Goal: Complete application form: Complete application form

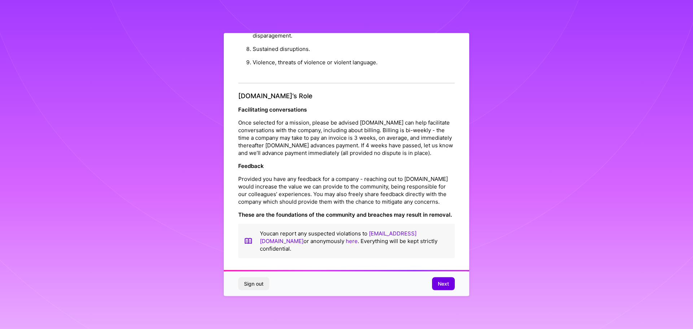
scroll to position [1, 0]
click at [440, 277] on button "Next" at bounding box center [443, 283] width 23 height 13
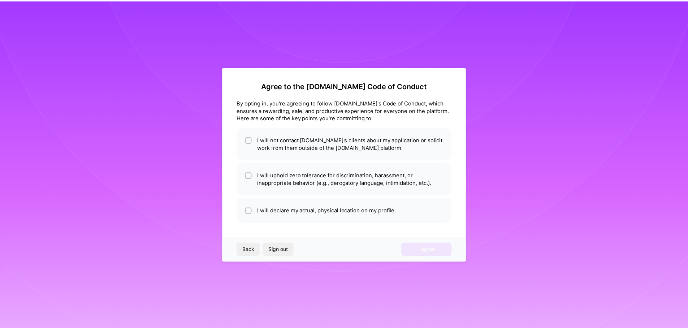
scroll to position [0, 0]
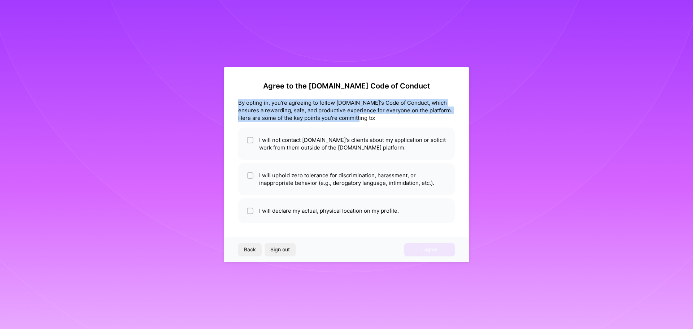
drag, startPoint x: 333, startPoint y: 118, endPoint x: 235, endPoint y: 100, distance: 99.9
click at [235, 100] on div "Agree to the [DOMAIN_NAME] Code of Conduct By opting in, you're agreeing to fol…" at bounding box center [347, 164] width 246 height 195
copy div "By opting in, you're agreeing to follow [DOMAIN_NAME]'s Code of Conduct, which …"
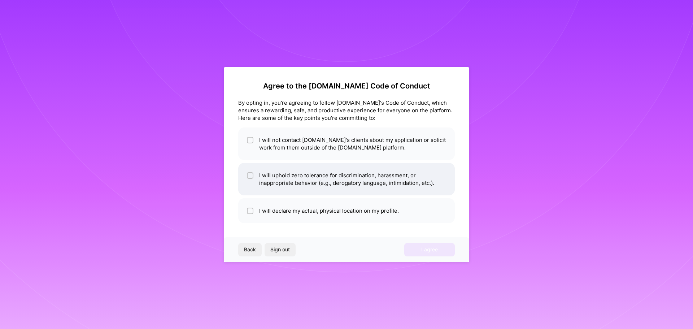
click at [292, 175] on li "I will uphold zero tolerance for discrimination, harassment, or inappropriate b…" at bounding box center [346, 179] width 217 height 33
checkbox input "true"
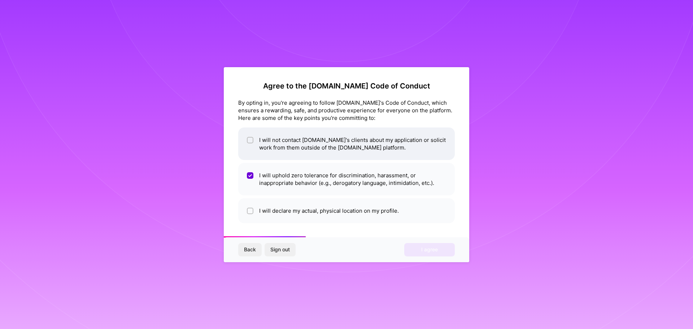
click at [284, 152] on li "I will not contact [DOMAIN_NAME]'s clients about my application or solicit work…" at bounding box center [346, 143] width 217 height 33
checkbox input "true"
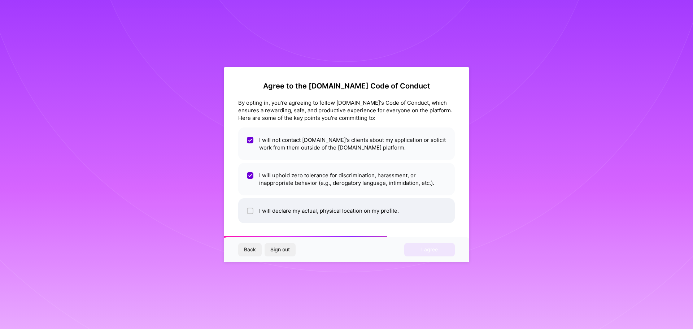
click at [290, 209] on li "I will declare my actual, physical location on my profile." at bounding box center [346, 210] width 217 height 25
checkbox input "true"
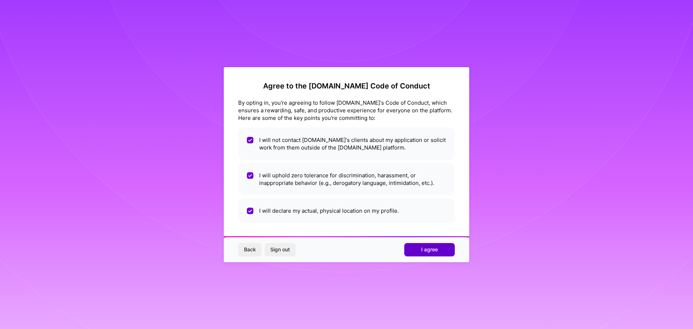
click at [425, 255] on button "I agree" at bounding box center [430, 249] width 51 height 13
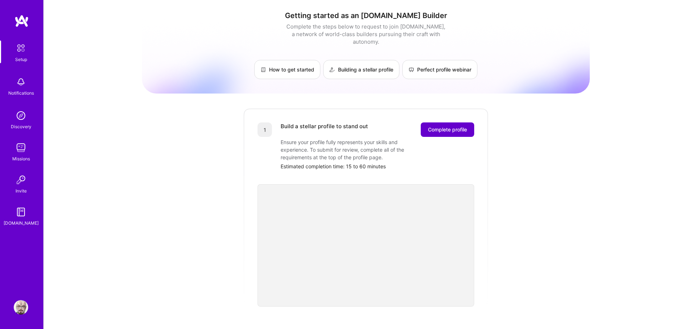
click at [442, 126] on span "Complete profile" at bounding box center [447, 129] width 39 height 7
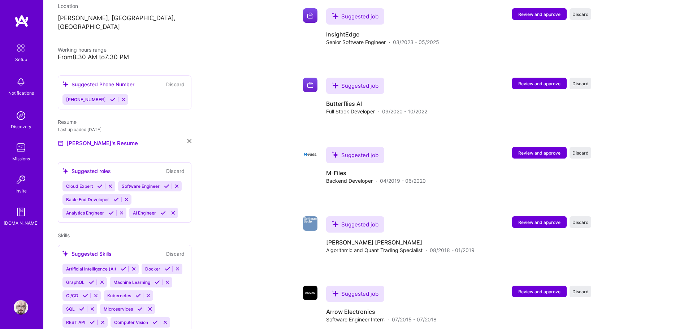
scroll to position [144, 0]
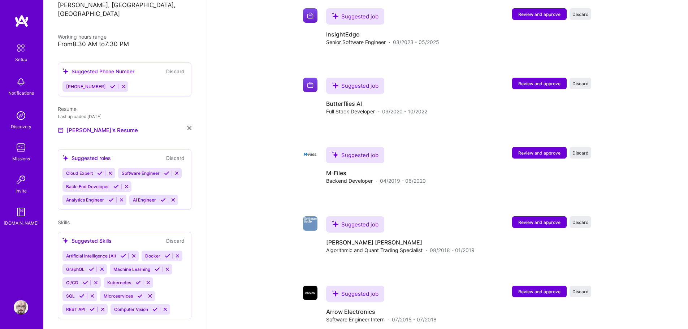
click at [114, 81] on div "[PHONE_NUMBER]" at bounding box center [95, 86] width 66 height 10
click at [121, 84] on icon at bounding box center [123, 86] width 5 height 5
click at [118, 83] on button at bounding box center [123, 86] width 10 height 6
click at [170, 67] on button "Discard" at bounding box center [175, 71] width 23 height 8
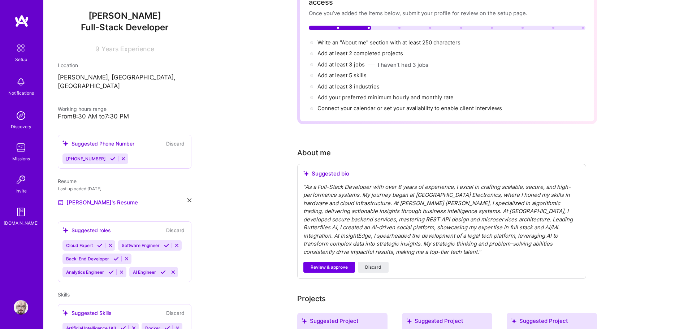
scroll to position [0, 0]
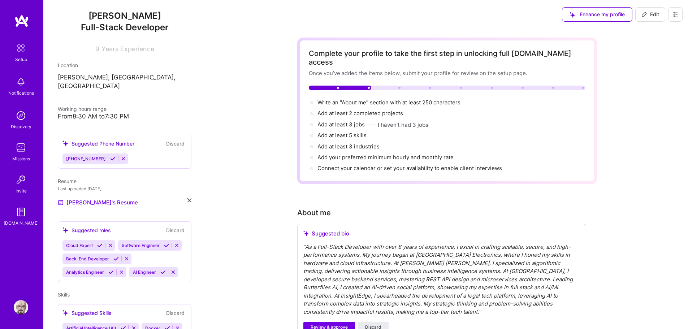
click at [674, 17] on icon at bounding box center [675, 15] width 6 height 6
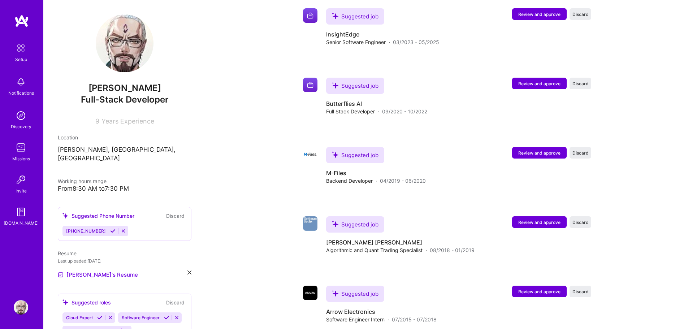
click at [24, 22] on img at bounding box center [21, 20] width 14 height 13
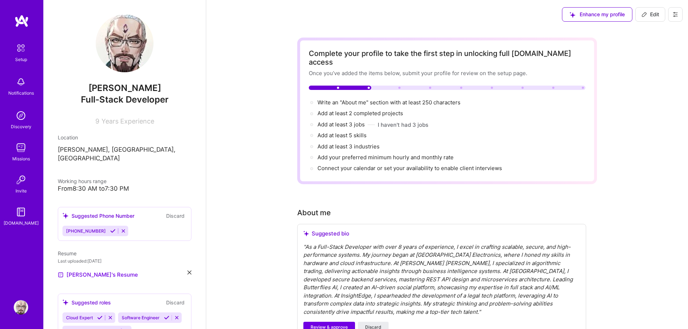
click at [679, 14] on button at bounding box center [675, 14] width 14 height 14
click at [651, 33] on button "Settings" at bounding box center [655, 31] width 54 height 18
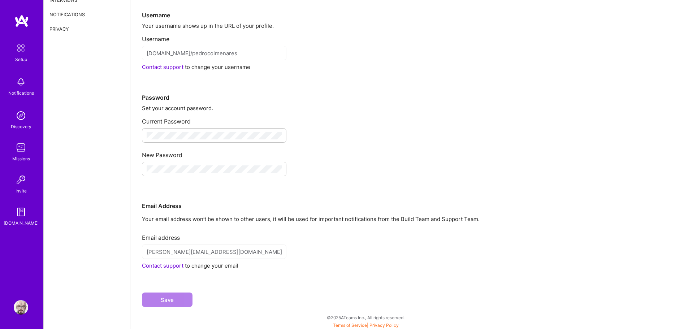
scroll to position [42, 0]
click at [19, 50] on img at bounding box center [20, 47] width 15 height 15
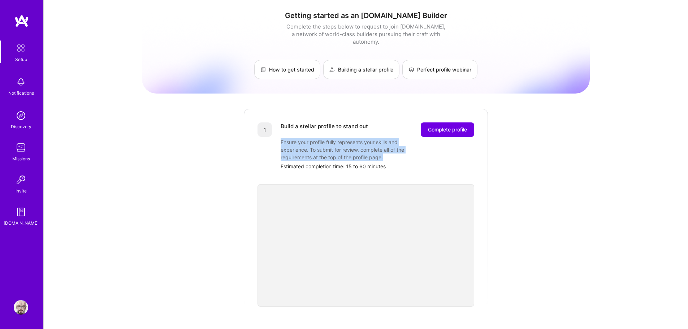
drag, startPoint x: 277, startPoint y: 138, endPoint x: 403, endPoint y: 151, distance: 126.4
click at [403, 151] on div "1 Build a stellar profile to stand out Complete profile Ensure your profile ful…" at bounding box center [366, 146] width 217 height 48
copy div "Ensure your profile fully represents your skills and experience. To submit for …"
click at [17, 305] on img at bounding box center [21, 307] width 14 height 14
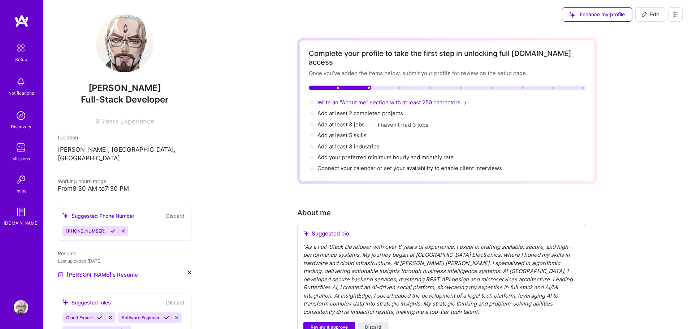
click at [372, 99] on span "Write an "About me" section with at least 250 characters →" at bounding box center [392, 102] width 151 height 7
select select "US"
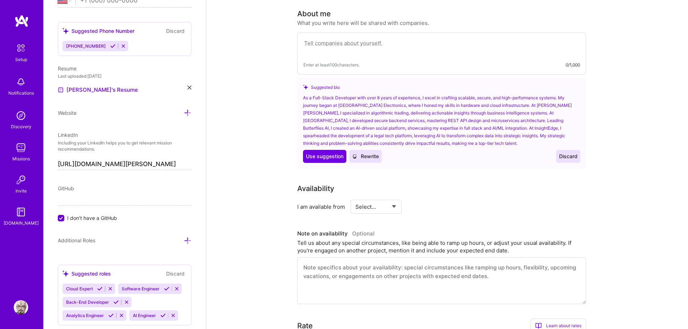
scroll to position [199, 0]
click at [335, 153] on span "Use suggestion" at bounding box center [325, 156] width 38 height 7
type textarea "As a Full-Stack Developer with over 8 years of experience, I excel in crafting …"
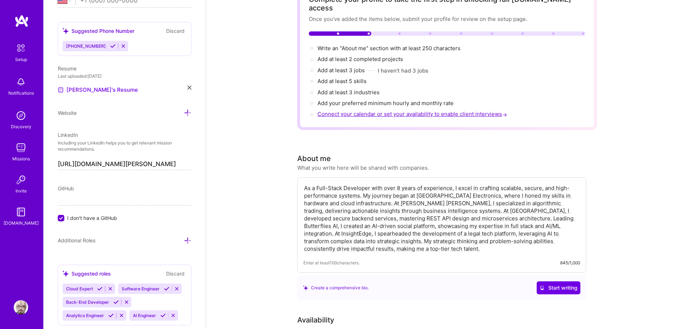
scroll to position [0, 0]
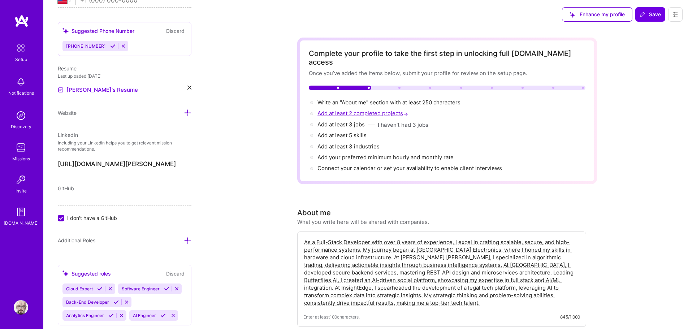
click at [358, 110] on span "Add at least 2 completed projects →" at bounding box center [363, 113] width 92 height 7
click at [402, 86] on div at bounding box center [447, 88] width 277 height 4
click at [351, 121] on span "Add at least 3 jobs →" at bounding box center [344, 124] width 54 height 7
click at [346, 132] on span "Add at least 5 skills →" at bounding box center [345, 135] width 56 height 7
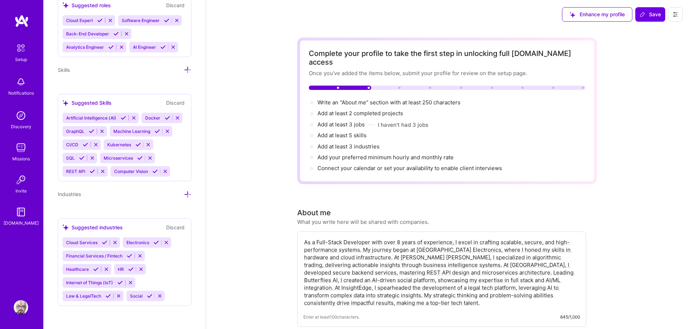
scroll to position [596, 0]
click at [342, 143] on span "Add at least 3 industries →" at bounding box center [351, 146] width 69 height 7
click at [352, 154] on span "Add your preferred minimum hourly and monthly rate →" at bounding box center [388, 157] width 143 height 7
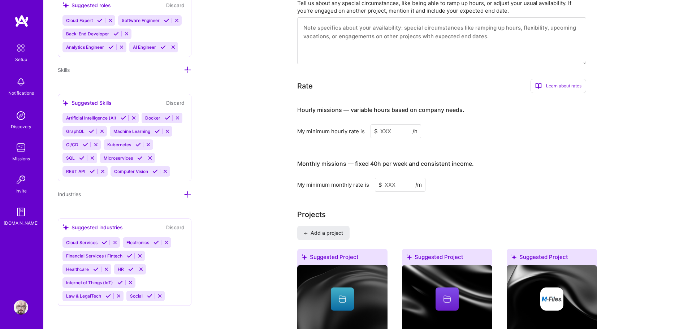
scroll to position [423, 0]
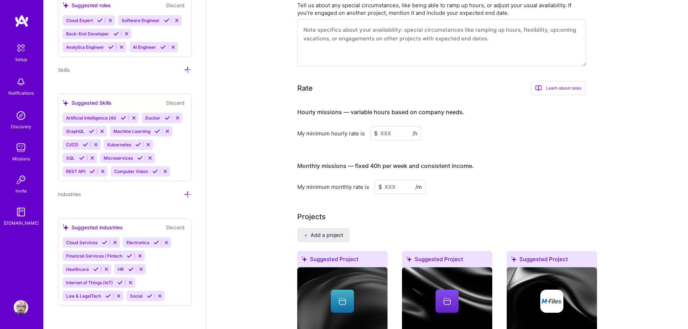
click at [389, 126] on input at bounding box center [396, 133] width 51 height 14
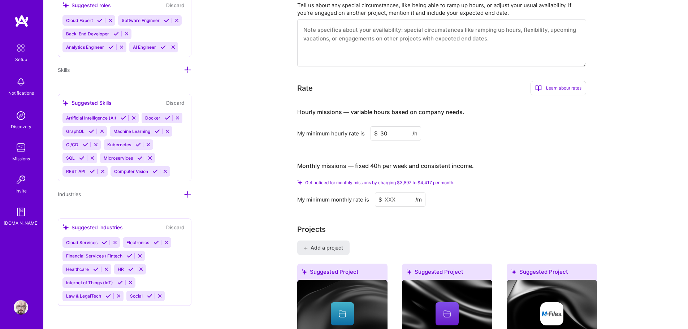
type input "30"
click at [393, 193] on input at bounding box center [400, 200] width 51 height 14
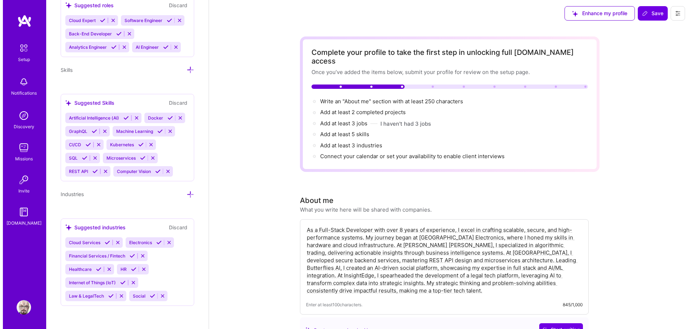
scroll to position [0, 0]
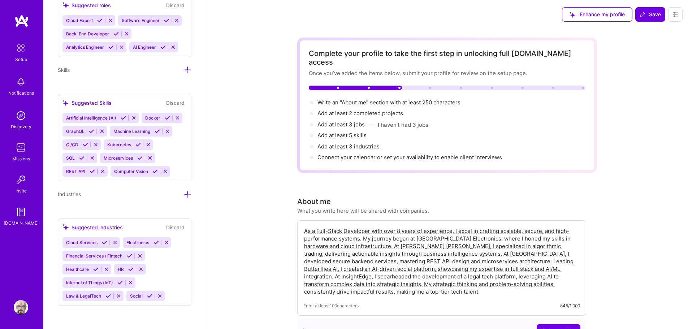
type input "4000"
click at [429, 87] on div at bounding box center [430, 88] width 2 height 2
click at [364, 154] on span "Connect your calendar or set your availability to enable client interviews →" at bounding box center [412, 157] width 191 height 7
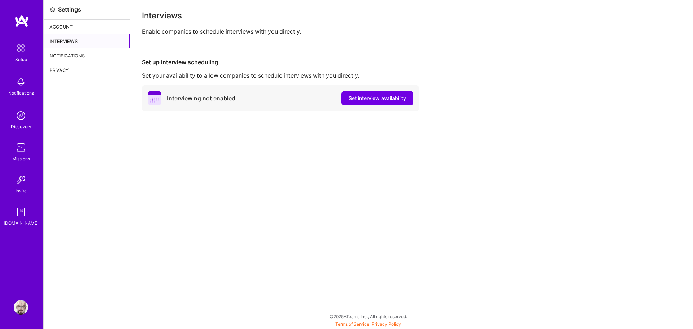
click at [183, 77] on div "Set your availability to allow companies to schedule interviews with you direct…" at bounding box center [412, 76] width 540 height 8
copy div "Set your availability to allow companies to schedule interviews with you direct…"
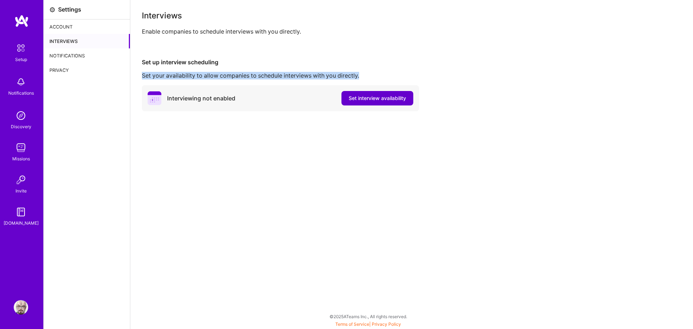
click at [371, 99] on span "Set interview availability" at bounding box center [377, 98] width 57 height 7
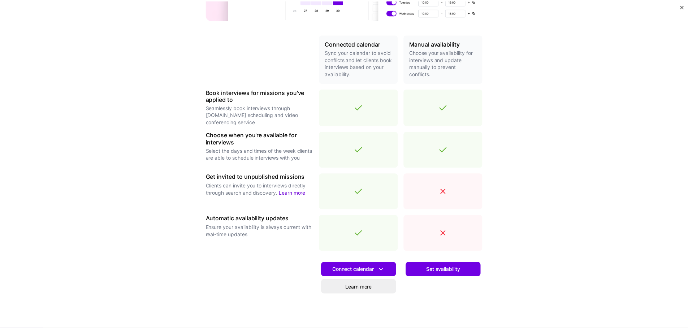
scroll to position [177, 0]
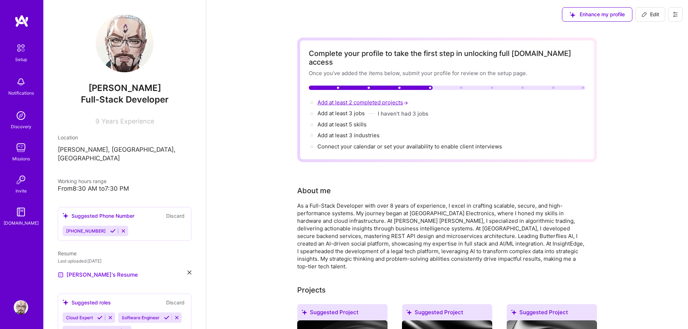
click at [355, 99] on span "Add at least 2 completed projects →" at bounding box center [363, 102] width 92 height 7
select select "US"
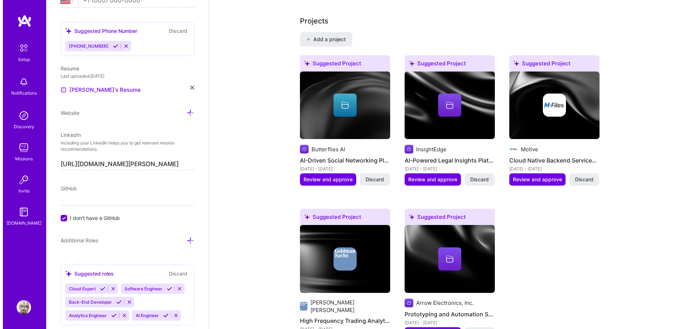
scroll to position [604, 0]
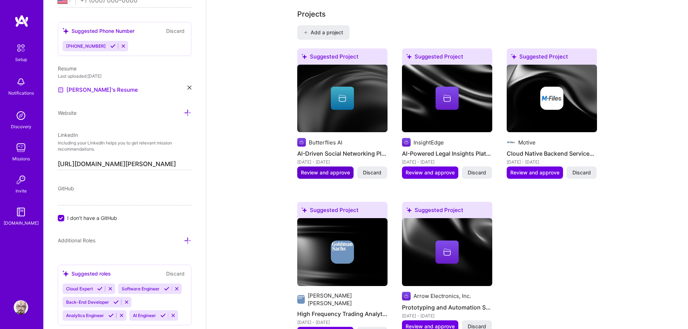
click at [336, 169] on span "Review and approve" at bounding box center [325, 172] width 49 height 7
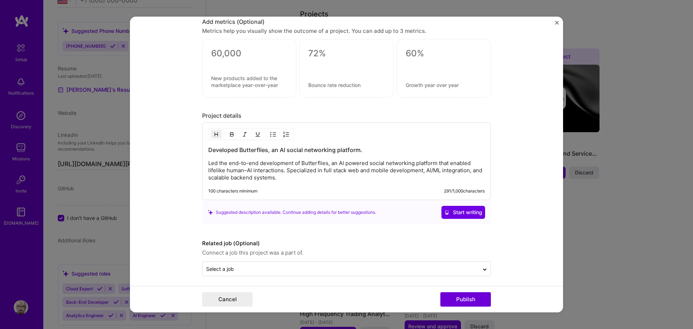
scroll to position [514, 0]
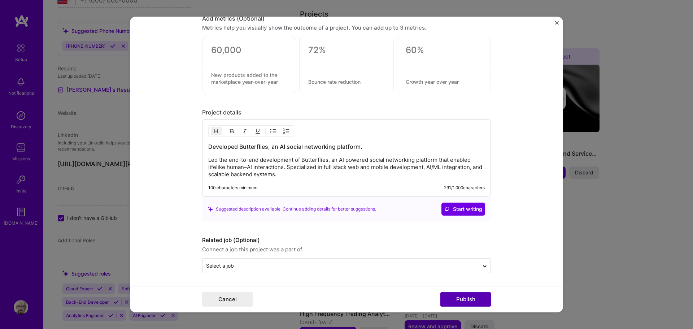
click at [466, 300] on button "Publish" at bounding box center [466, 299] width 51 height 14
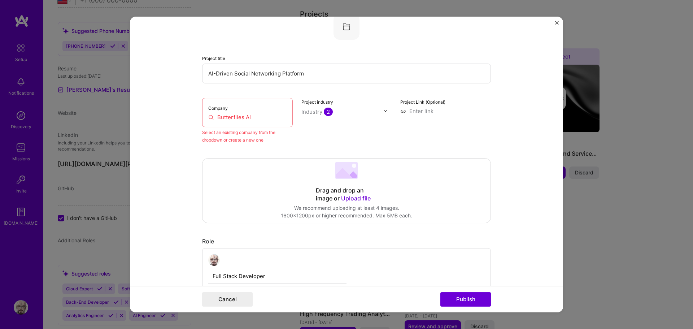
scroll to position [47, 0]
click at [258, 121] on input "Butterflies AI" at bounding box center [247, 120] width 78 height 8
click at [253, 122] on input "Butterflies AI" at bounding box center [247, 120] width 78 height 8
click at [319, 131] on div "Project industry Industry 2" at bounding box center [347, 124] width 91 height 46
click at [362, 121] on div "Project industry Industry 2" at bounding box center [347, 124] width 91 height 46
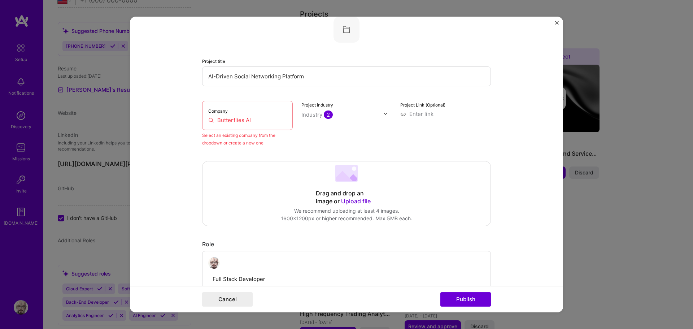
click at [376, 116] on input "text" at bounding box center [343, 115] width 82 height 8
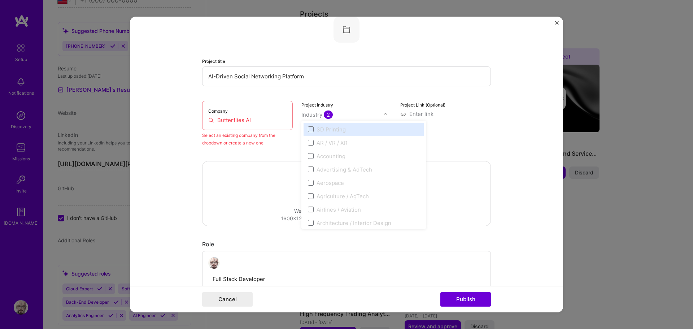
click at [377, 118] on input "text" at bounding box center [343, 115] width 82 height 8
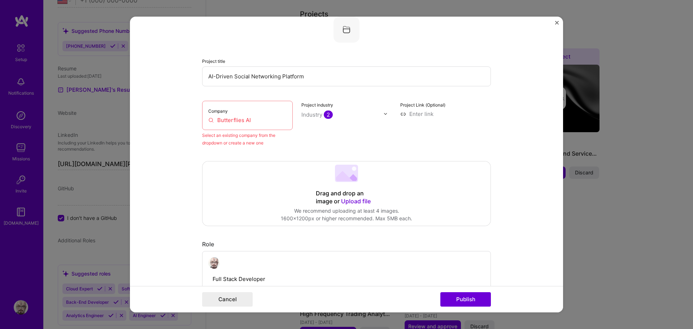
click at [279, 116] on input "Butterflies AI" at bounding box center [247, 120] width 78 height 8
drag, startPoint x: 260, startPoint y: 120, endPoint x: 243, endPoint y: 116, distance: 17.4
click at [243, 116] on input "Butterflies AI" at bounding box center [247, 120] width 78 height 8
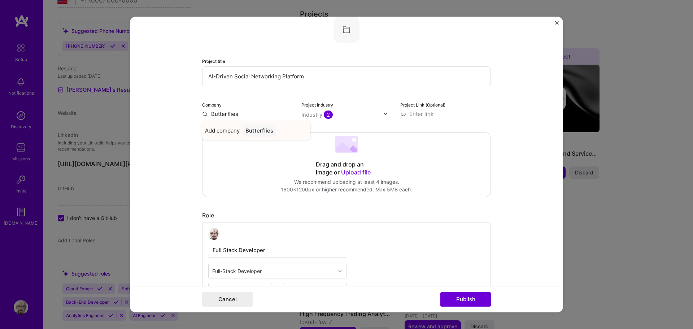
type input "Butterflies"
click at [249, 132] on div "Butterflies" at bounding box center [260, 130] width 34 height 13
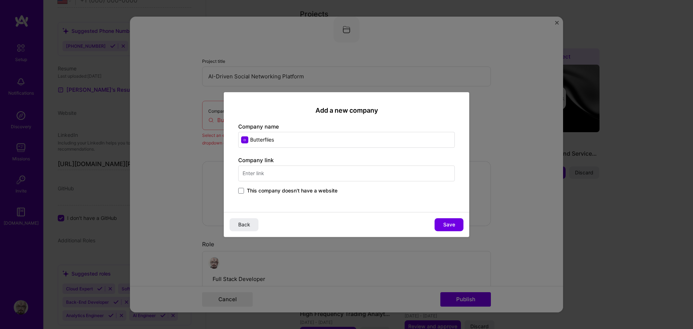
click at [322, 148] on div "Add a new company Company name Butterflies Company link This company doesn't ha…" at bounding box center [347, 152] width 246 height 120
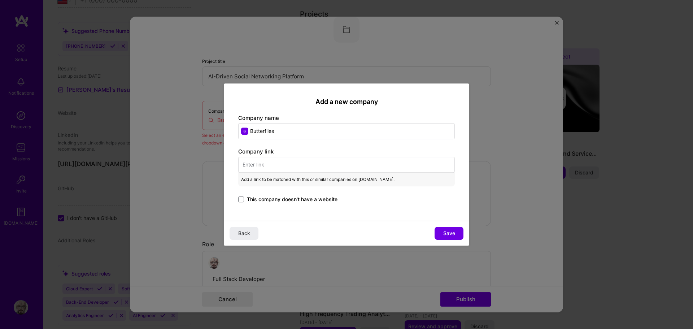
click at [324, 166] on input "text" at bounding box center [346, 165] width 217 height 16
click at [449, 230] on span "Save" at bounding box center [450, 233] width 12 height 7
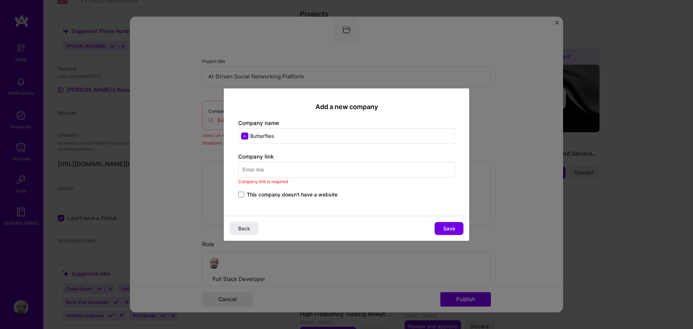
click at [261, 196] on span "This company doesn't have a website" at bounding box center [292, 194] width 91 height 7
click at [0, 0] on input "This company doesn't have a website" at bounding box center [0, 0] width 0 height 0
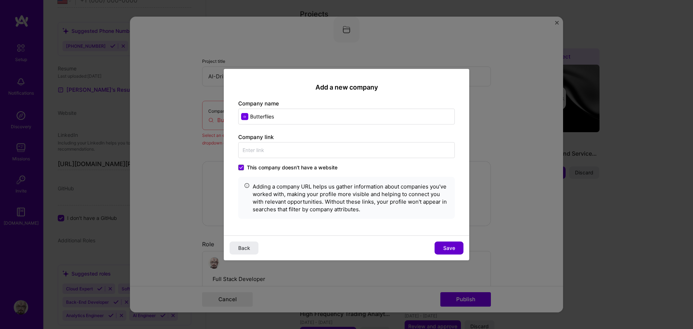
click at [440, 243] on button "Save" at bounding box center [449, 248] width 29 height 13
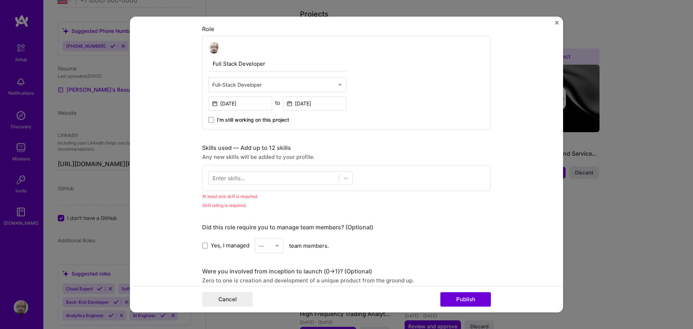
scroll to position [336, 0]
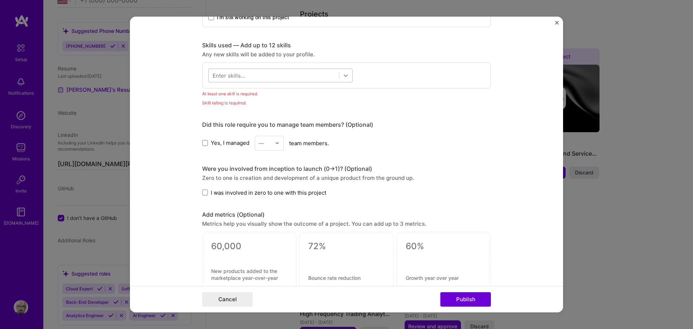
click at [344, 77] on icon at bounding box center [345, 75] width 7 height 7
click at [230, 79] on div at bounding box center [274, 75] width 130 height 12
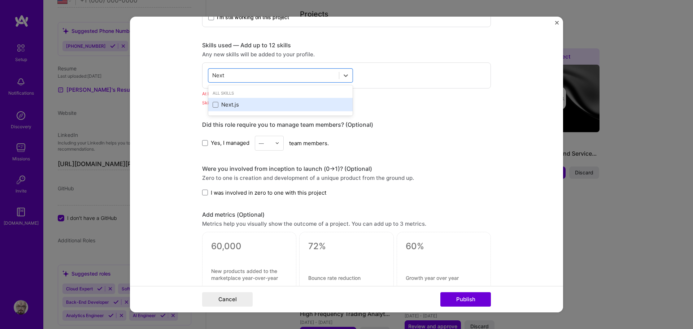
click at [233, 100] on div "Next.js" at bounding box center [280, 104] width 144 height 13
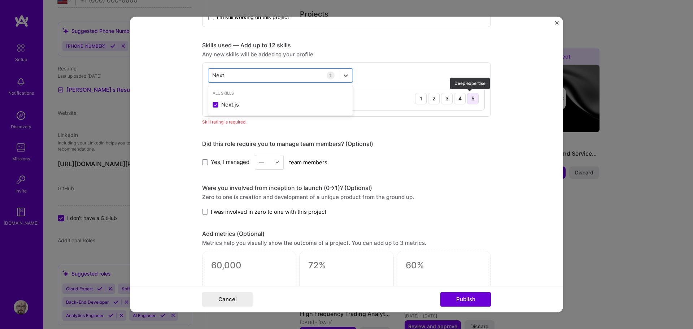
type input "Next"
click at [467, 99] on div "5" at bounding box center [473, 99] width 12 height 12
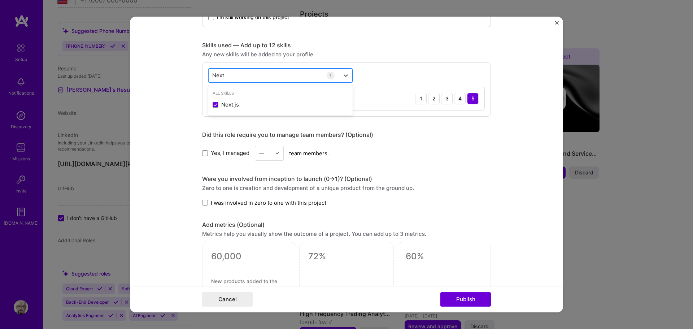
click at [258, 76] on div "Next Next" at bounding box center [274, 75] width 130 height 12
type input "react"
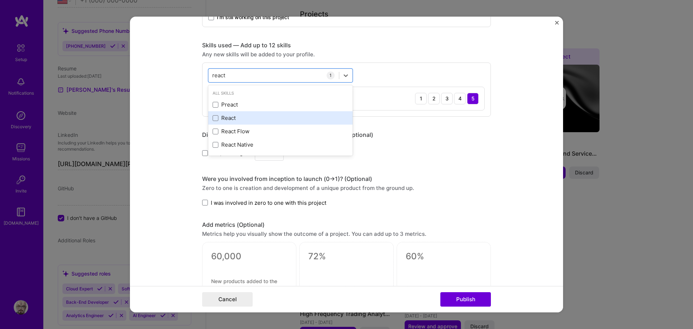
click at [253, 115] on div "React" at bounding box center [281, 118] width 136 height 8
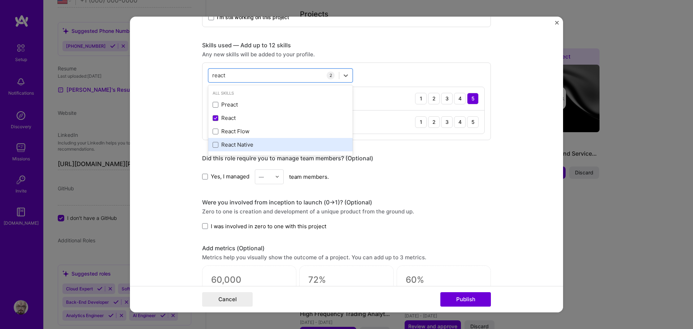
click at [242, 143] on div "React Native" at bounding box center [281, 145] width 136 height 8
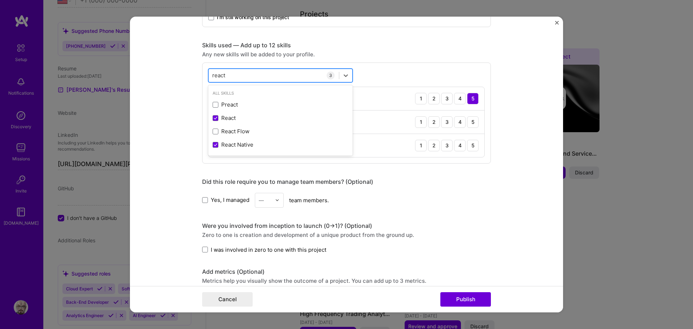
click at [220, 75] on input "react" at bounding box center [219, 76] width 14 height 8
type input "angular"
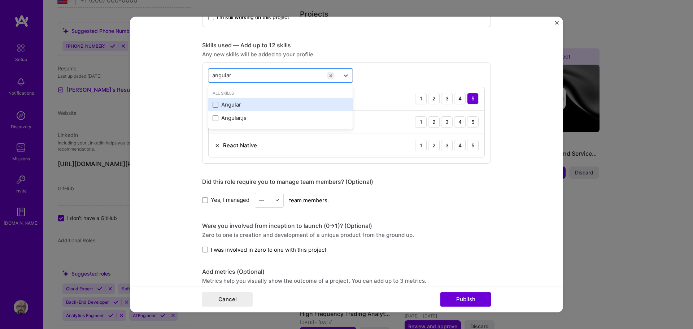
click at [240, 104] on div "Angular" at bounding box center [281, 105] width 136 height 8
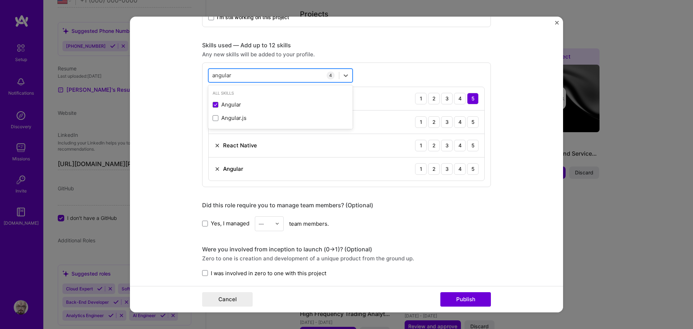
click at [236, 75] on div "angular angular" at bounding box center [274, 75] width 130 height 12
click at [218, 76] on input "angular" at bounding box center [222, 76] width 20 height 8
type input "typescript"
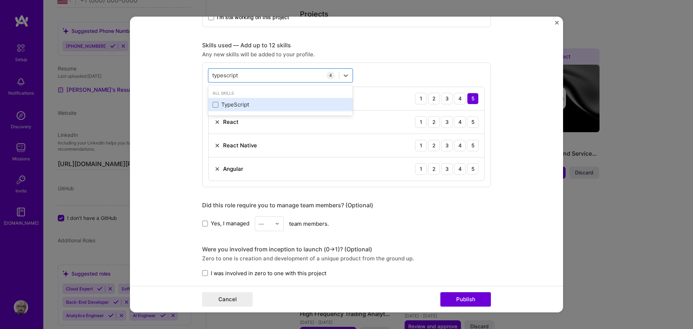
click at [226, 105] on div "TypeScript" at bounding box center [281, 105] width 136 height 8
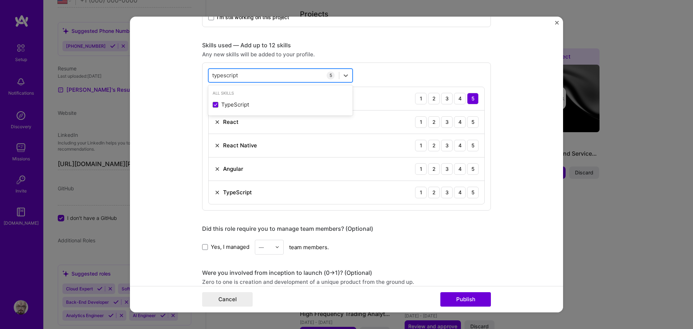
click at [229, 75] on input "typescript" at bounding box center [225, 76] width 27 height 8
type input "graphql"
click at [213, 104] on span at bounding box center [216, 105] width 6 height 6
click at [0, 0] on input "checkbox" at bounding box center [0, 0] width 0 height 0
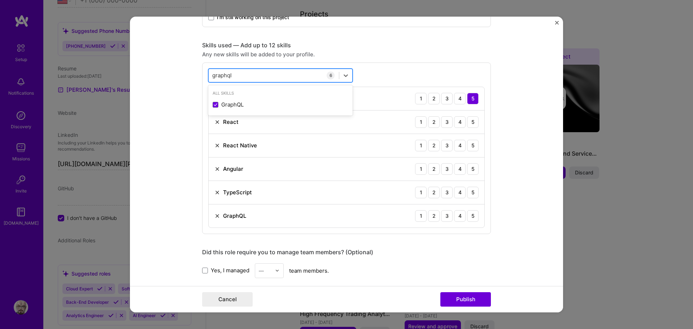
click at [225, 73] on input "graphql" at bounding box center [222, 76] width 20 height 8
type input "cypress"
click at [238, 107] on div "Cypress" at bounding box center [281, 105] width 136 height 8
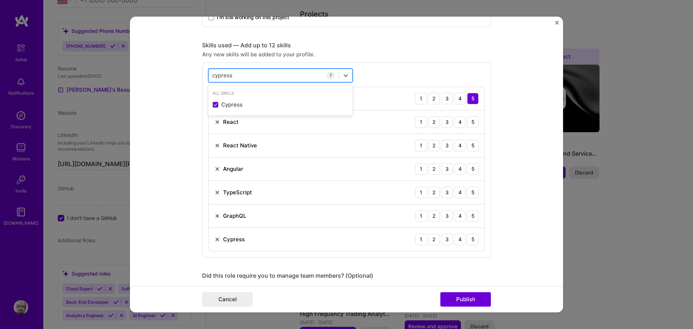
click at [221, 75] on input "cypress" at bounding box center [222, 76] width 21 height 8
click at [222, 99] on div "Python" at bounding box center [280, 104] width 144 height 13
click at [222, 76] on input "python" at bounding box center [221, 76] width 18 height 8
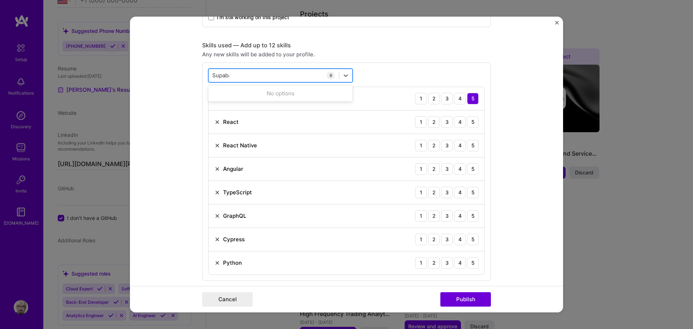
type input "Supabase"
click at [232, 75] on input "Supabase" at bounding box center [225, 76] width 26 height 8
click at [495, 80] on form "Editing suggested project This project is suggested based on your LinkedIn, res…" at bounding box center [346, 165] width 433 height 296
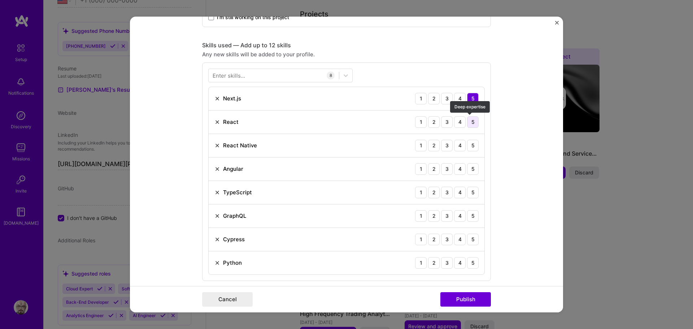
click at [473, 122] on div "5" at bounding box center [473, 122] width 12 height 12
click at [470, 148] on div "5" at bounding box center [473, 146] width 12 height 12
click at [470, 171] on div "5" at bounding box center [473, 169] width 12 height 12
click at [472, 190] on div "5" at bounding box center [473, 193] width 12 height 12
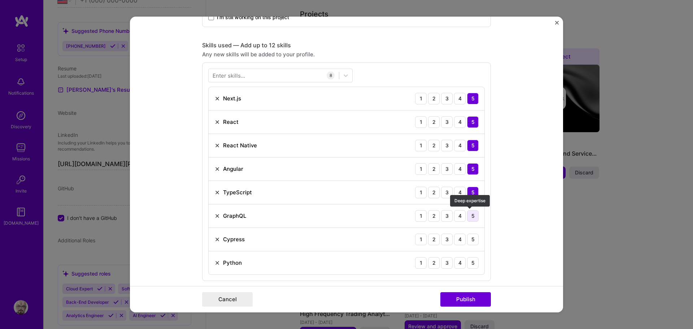
click at [473, 215] on div "5" at bounding box center [473, 216] width 12 height 12
click at [472, 238] on div "5" at bounding box center [473, 240] width 12 height 12
drag, startPoint x: 472, startPoint y: 265, endPoint x: 501, endPoint y: 261, distance: 28.4
click at [473, 265] on div "5" at bounding box center [473, 263] width 12 height 12
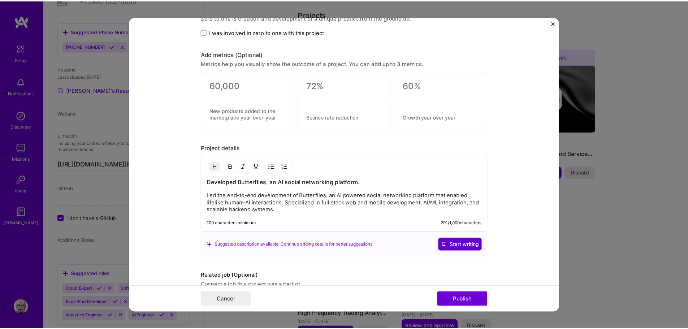
scroll to position [707, 0]
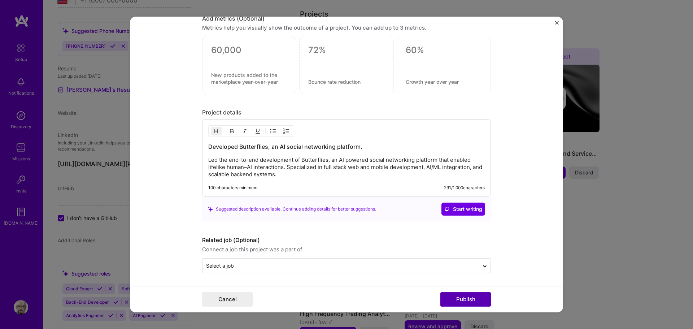
click at [477, 301] on button "Publish" at bounding box center [466, 299] width 51 height 14
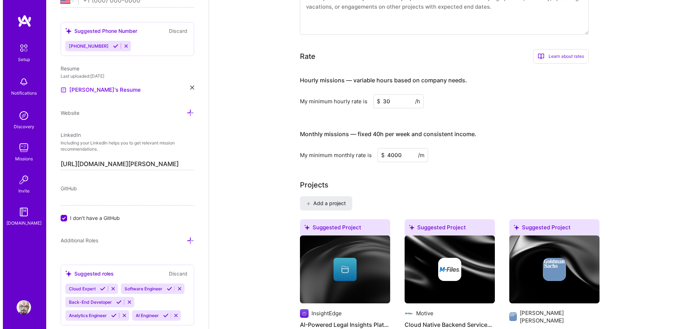
scroll to position [542, 0]
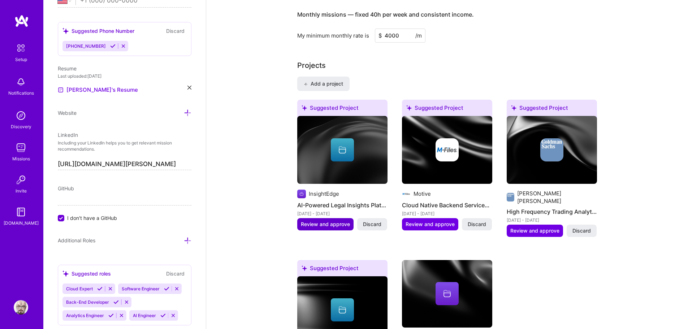
click at [335, 221] on span "Review and approve" at bounding box center [325, 224] width 49 height 7
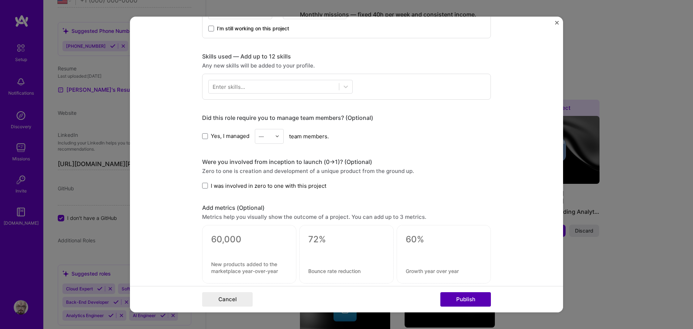
click at [463, 300] on button "Publish" at bounding box center [466, 299] width 51 height 14
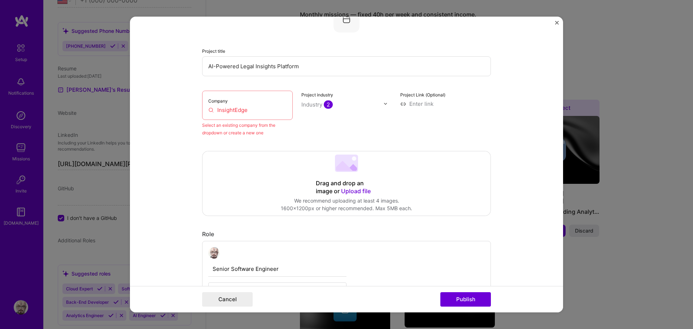
scroll to position [47, 0]
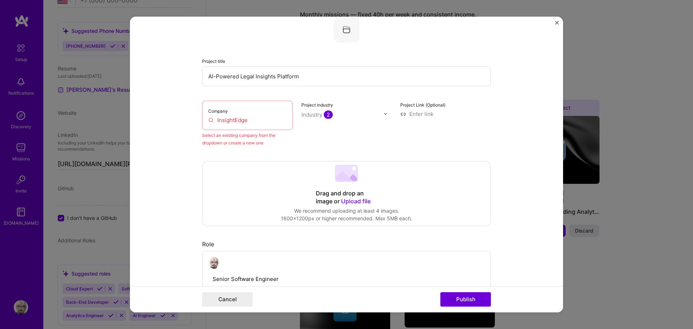
click at [250, 120] on input "InsightEdge" at bounding box center [247, 120] width 78 height 8
click at [250, 121] on input "InsightEdge" at bounding box center [247, 120] width 78 height 8
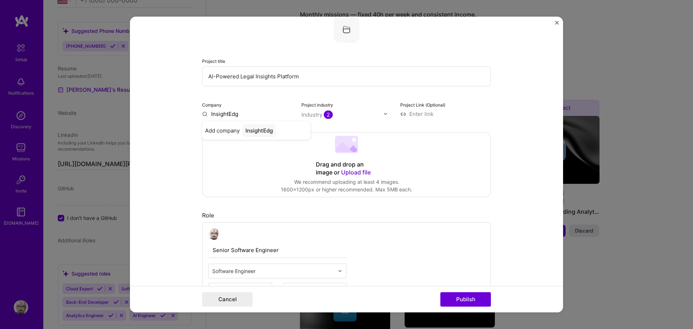
type input "InsightEdge"
click at [254, 129] on div "InsightEdge" at bounding box center [261, 130] width 36 height 13
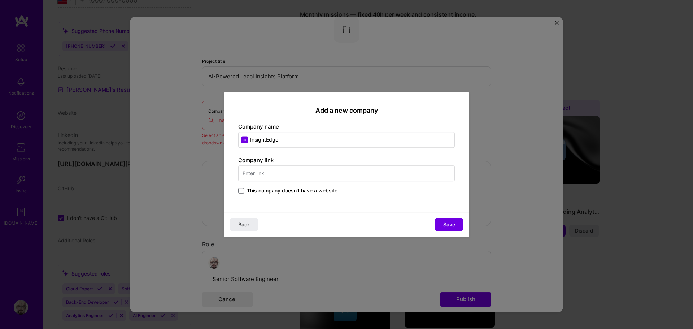
click at [254, 191] on span "This company doesn't have a website" at bounding box center [292, 190] width 91 height 7
click at [0, 0] on input "This company doesn't have a website" at bounding box center [0, 0] width 0 height 0
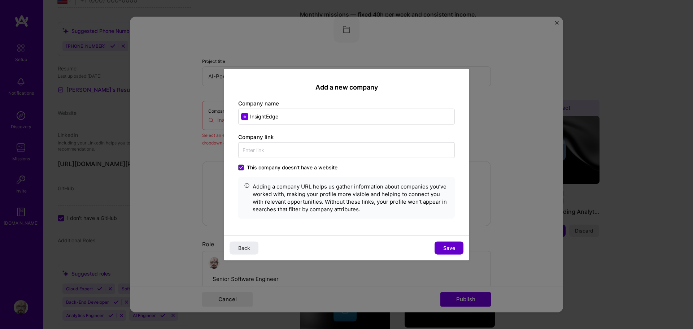
click at [448, 246] on span "Save" at bounding box center [450, 248] width 12 height 7
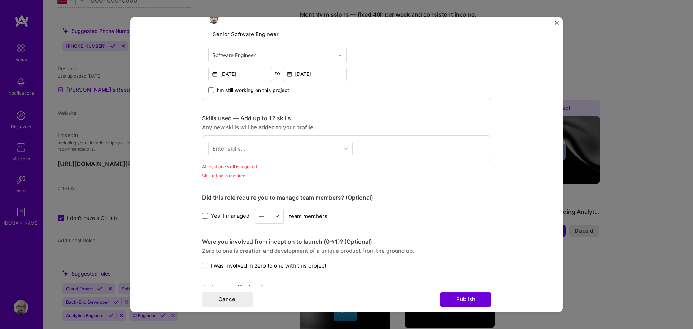
scroll to position [264, 0]
click at [342, 148] on icon at bounding box center [345, 147] width 7 height 7
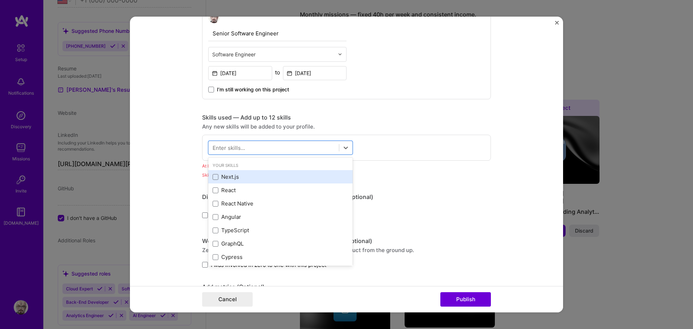
click at [249, 182] on div "Next.js" at bounding box center [280, 176] width 144 height 13
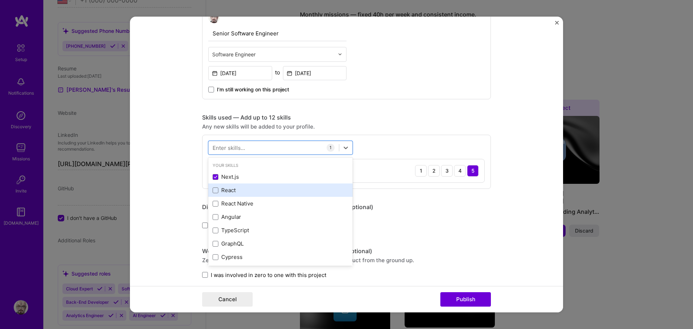
click at [242, 188] on div "React" at bounding box center [281, 190] width 136 height 8
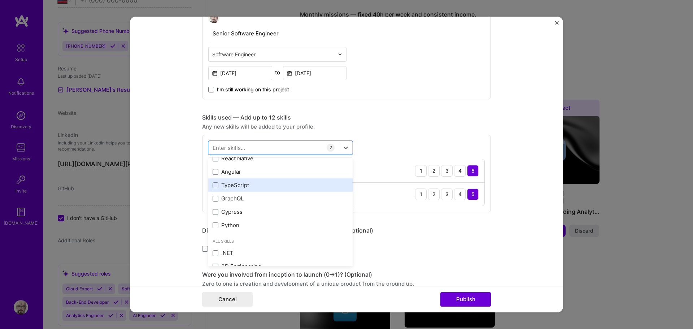
scroll to position [72, 0]
click at [244, 186] on div "Cypress" at bounding box center [281, 185] width 136 height 8
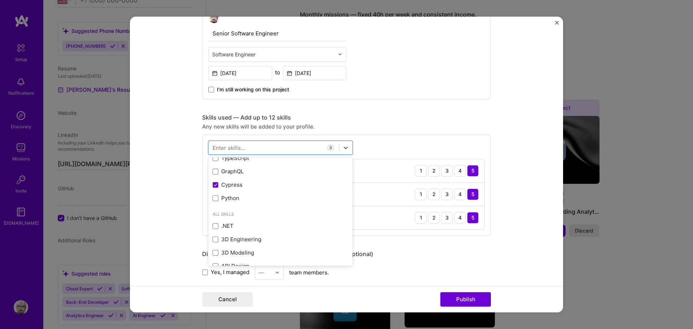
click at [238, 150] on div "Enter skills..." at bounding box center [229, 148] width 33 height 8
click at [249, 152] on div at bounding box center [274, 148] width 130 height 12
type input "fast"
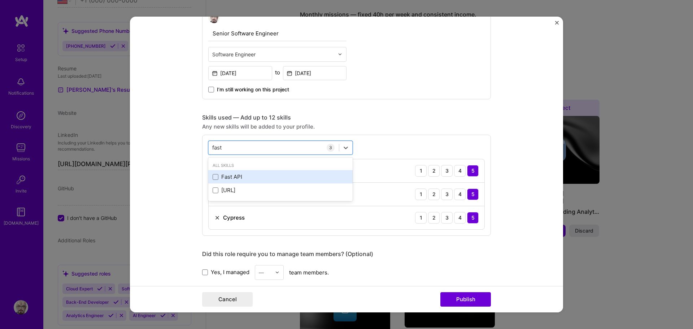
click at [247, 176] on div "Fast API" at bounding box center [281, 177] width 136 height 8
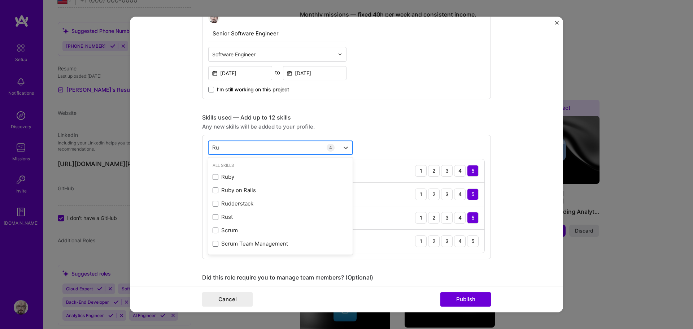
type input "Rust"
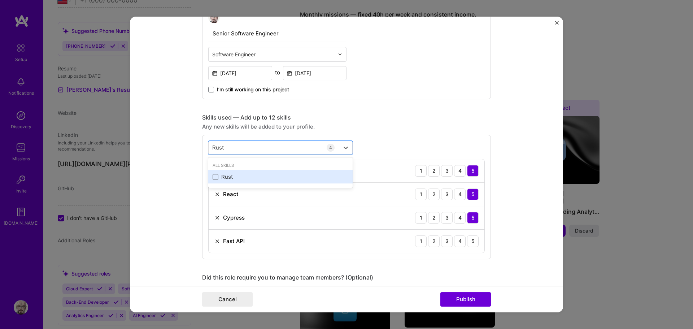
click at [229, 180] on div "Rust" at bounding box center [281, 177] width 136 height 8
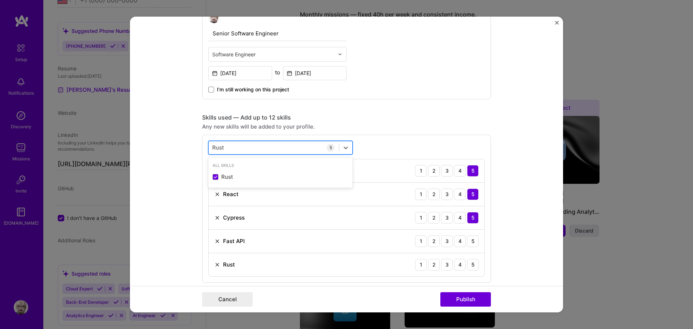
click at [217, 146] on input "Rust" at bounding box center [218, 148] width 12 height 8
type input "supabase"
click at [231, 178] on div "TypeScript" at bounding box center [281, 177] width 136 height 8
click at [225, 149] on input "Typesc" at bounding box center [221, 148] width 19 height 8
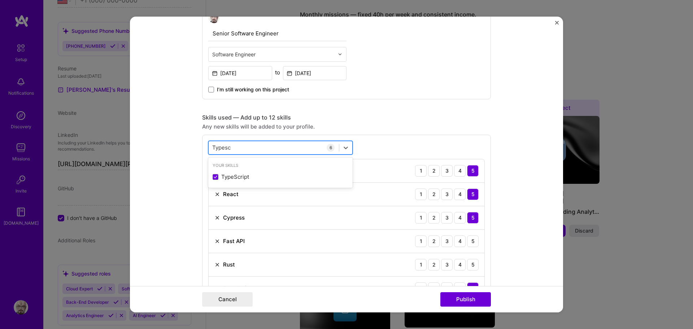
click at [225, 149] on input "Typesc" at bounding box center [221, 148] width 19 height 8
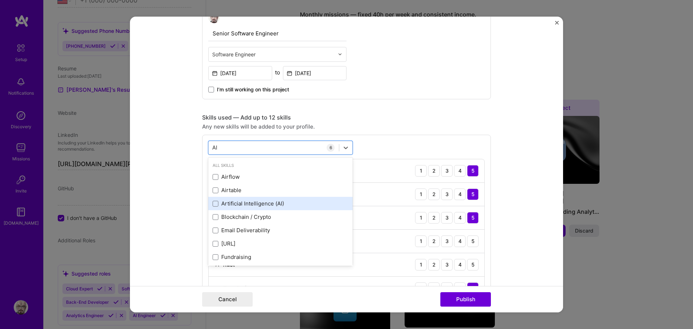
click at [243, 201] on div "Artificial Intelligence (AI)" at bounding box center [281, 204] width 136 height 8
click at [212, 150] on input "AI" at bounding box center [215, 148] width 6 height 8
click at [212, 149] on input "AI" at bounding box center [215, 148] width 6 height 8
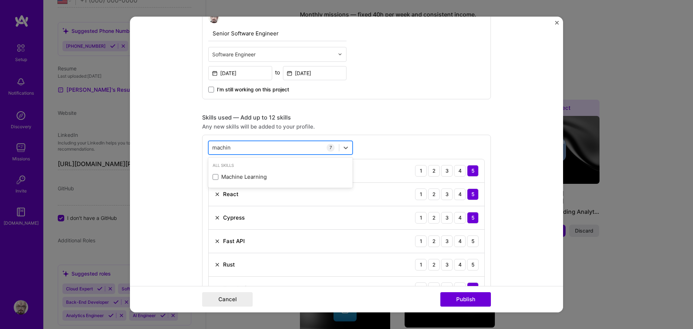
type input "machine"
click at [226, 177] on div "Machine Learning" at bounding box center [281, 177] width 136 height 8
click at [227, 147] on input "machine" at bounding box center [223, 148] width 22 height 8
type input "data"
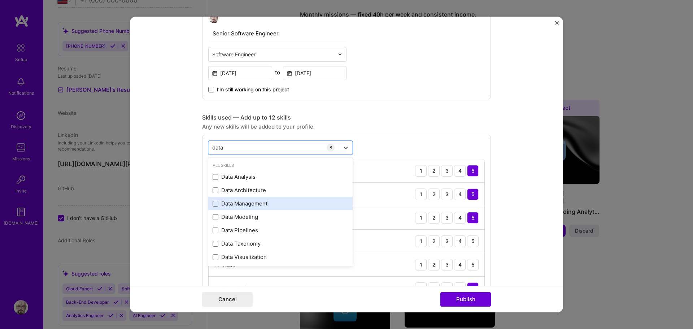
click at [255, 199] on div "Data Management" at bounding box center [280, 203] width 144 height 13
click at [219, 145] on input "data" at bounding box center [218, 148] width 12 height 8
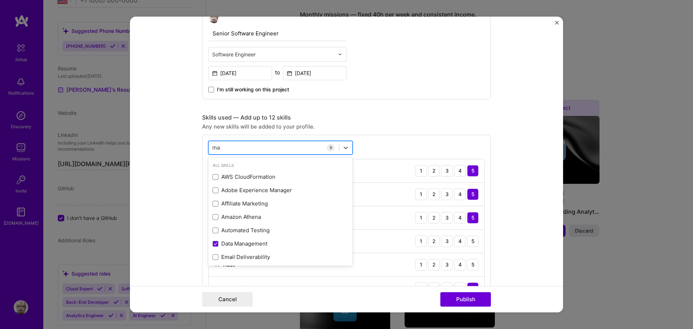
type input "m"
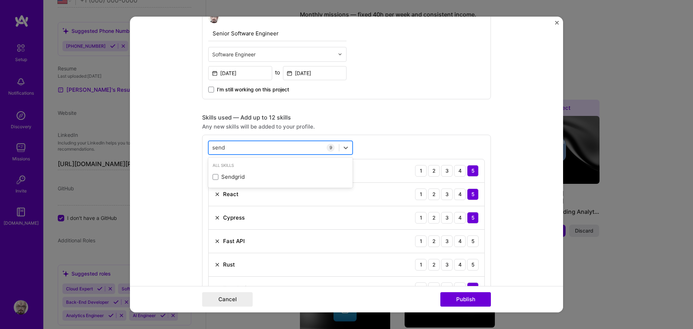
type input "sendg"
click at [244, 179] on div "Sendgrid" at bounding box center [281, 177] width 136 height 8
click at [217, 148] on input "sendg" at bounding box center [220, 148] width 17 height 8
type input "cloud"
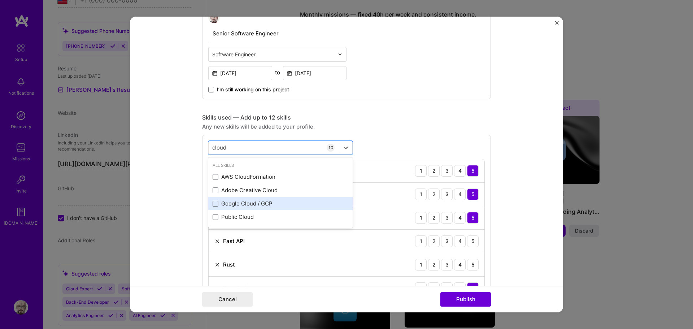
click at [240, 203] on div "Google Cloud / GCP" at bounding box center [281, 204] width 136 height 8
click at [219, 145] on input "cloud" at bounding box center [219, 148] width 15 height 8
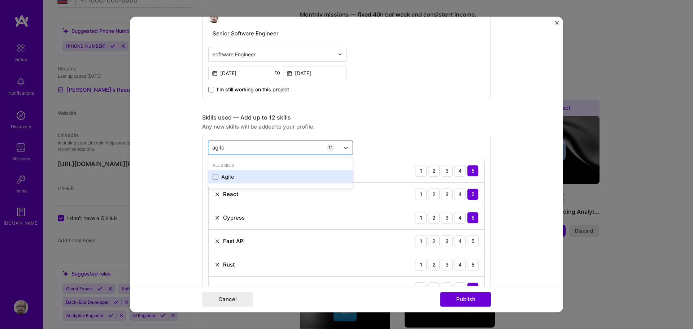
click at [220, 177] on div "Agile" at bounding box center [281, 177] width 136 height 8
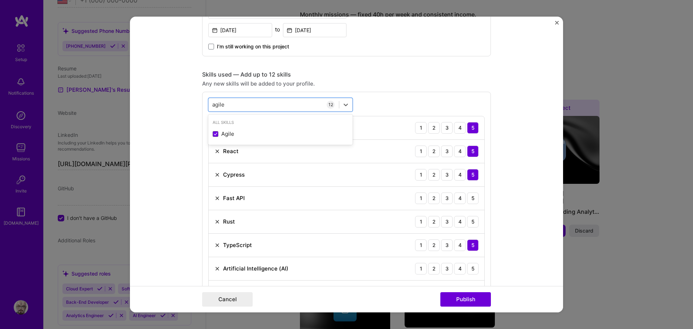
scroll to position [372, 0]
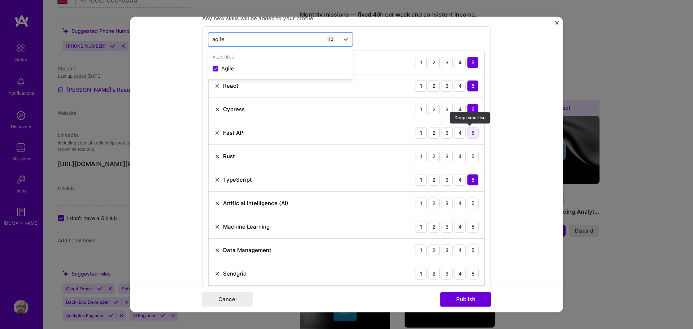
type input "agile"
click at [470, 133] on div "5" at bounding box center [473, 133] width 12 height 12
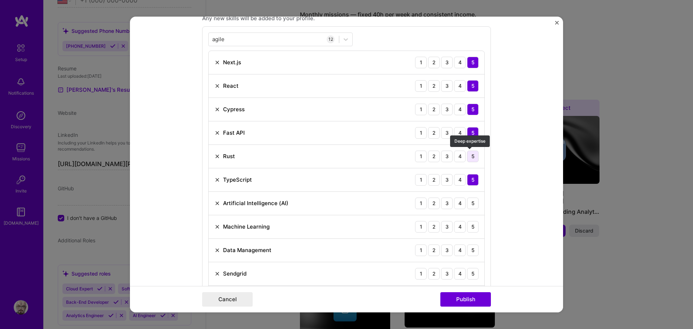
click at [471, 155] on div "5" at bounding box center [473, 157] width 12 height 12
click at [470, 201] on div "5" at bounding box center [473, 204] width 12 height 12
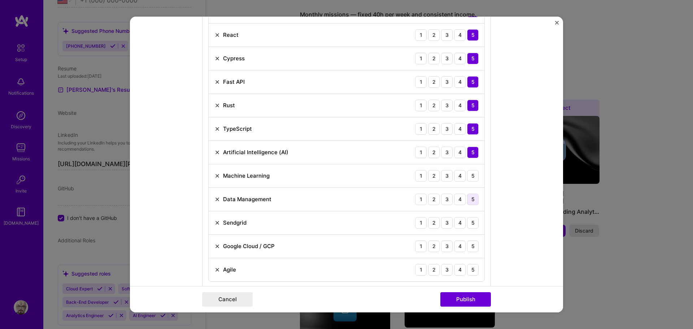
scroll to position [445, 0]
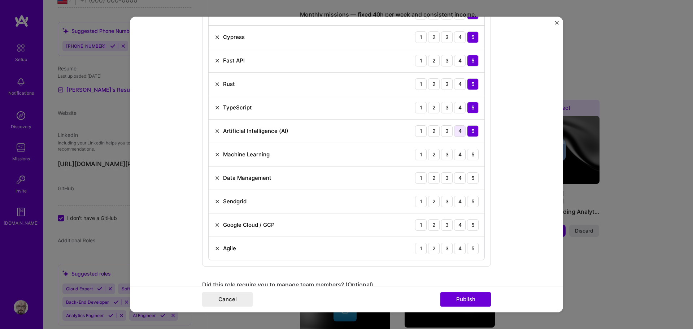
click at [457, 130] on div "4" at bounding box center [460, 131] width 12 height 12
click at [471, 157] on div "5" at bounding box center [473, 155] width 12 height 12
drag, startPoint x: 455, startPoint y: 157, endPoint x: 457, endPoint y: 163, distance: 5.4
click at [457, 160] on div "Machine Learning 1 2 3 4 5" at bounding box center [347, 154] width 276 height 23
click at [459, 158] on div "4" at bounding box center [460, 155] width 12 height 12
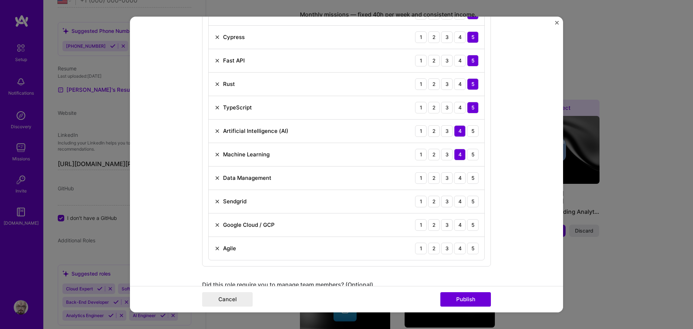
click at [459, 156] on div "4" at bounding box center [460, 155] width 12 height 12
click at [469, 174] on div "5" at bounding box center [473, 178] width 12 height 12
drag, startPoint x: 472, startPoint y: 199, endPoint x: 473, endPoint y: 210, distance: 11.7
click at [472, 199] on div "5" at bounding box center [473, 202] width 12 height 12
click at [473, 225] on div "5" at bounding box center [473, 225] width 12 height 12
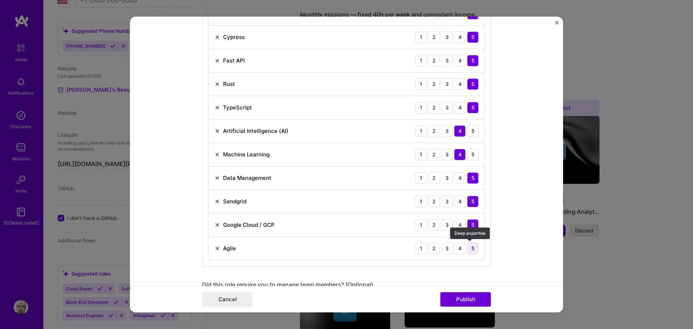
click at [473, 251] on div "5" at bounding box center [473, 249] width 12 height 12
click at [472, 299] on button "Publish" at bounding box center [466, 299] width 51 height 14
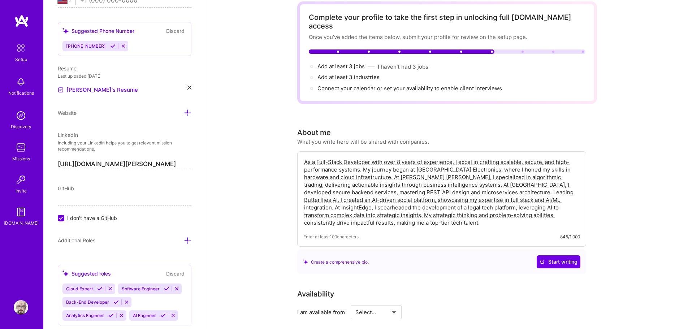
scroll to position [0, 0]
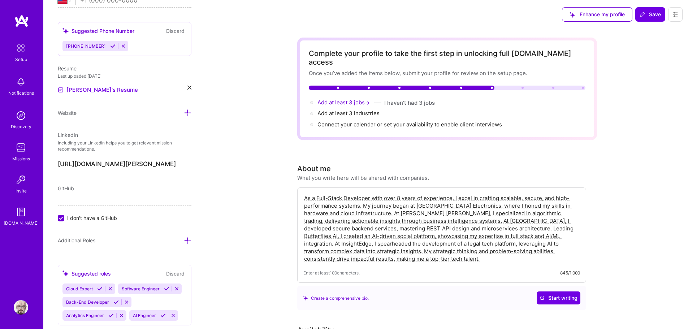
click at [338, 99] on span "Add at least 3 jobs →" at bounding box center [344, 102] width 54 height 7
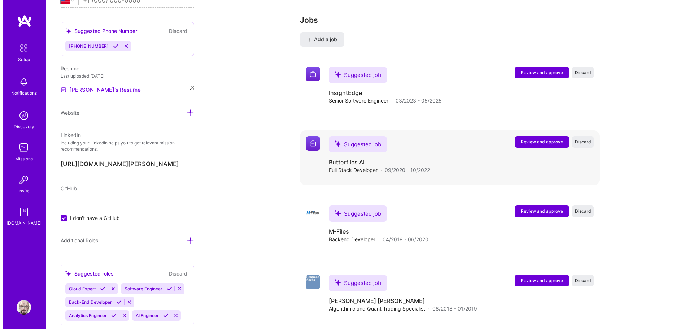
scroll to position [913, 0]
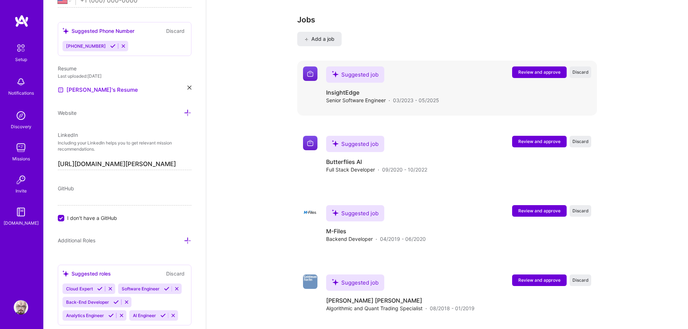
click at [524, 69] on span "Review and approve" at bounding box center [539, 72] width 42 height 6
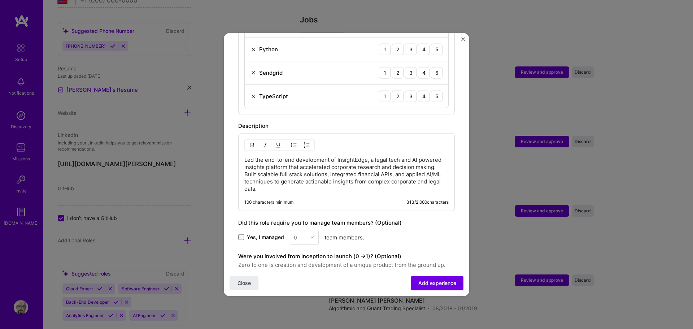
scroll to position [289, 0]
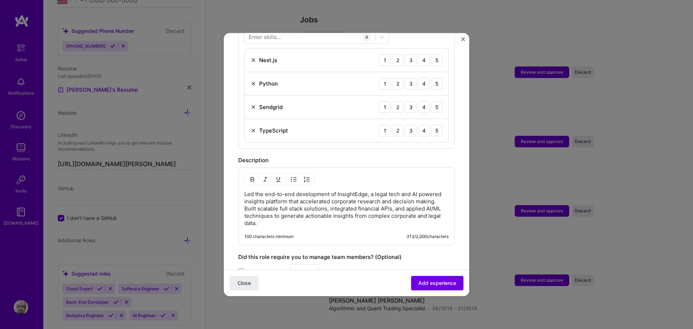
drag, startPoint x: 429, startPoint y: 53, endPoint x: 431, endPoint y: 59, distance: 6.0
click at [431, 54] on div "5" at bounding box center [437, 60] width 12 height 12
click at [431, 78] on div "5" at bounding box center [437, 84] width 12 height 12
click at [432, 101] on div "5" at bounding box center [437, 107] width 12 height 12
click at [434, 125] on div "5" at bounding box center [437, 131] width 12 height 12
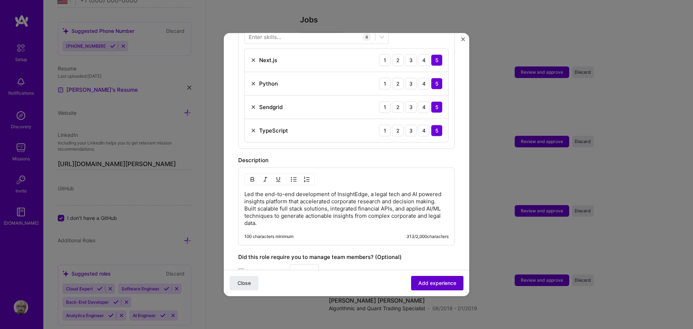
click at [441, 282] on span "Add experience" at bounding box center [438, 283] width 38 height 7
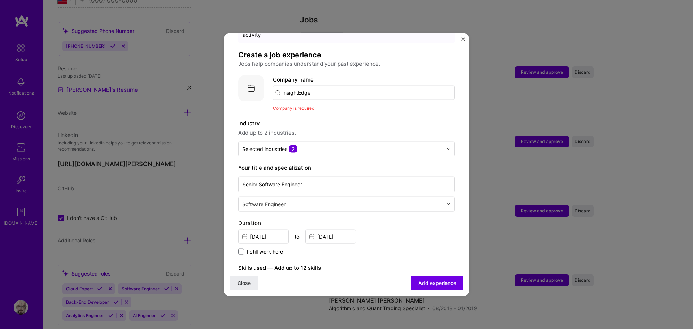
scroll to position [0, 0]
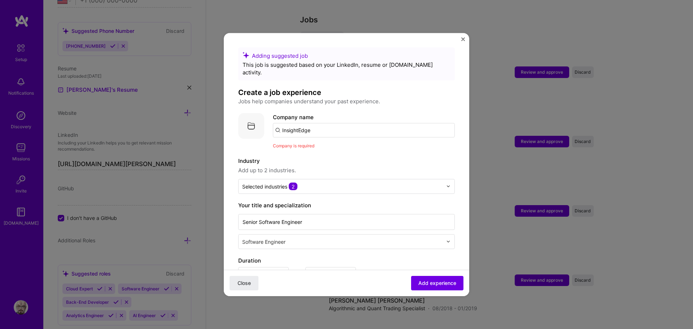
click at [340, 124] on input "InsightEdge" at bounding box center [364, 130] width 182 height 14
type input "InsightEdge"
click at [322, 144] on div "InsightEdge" at bounding box center [331, 150] width 36 height 13
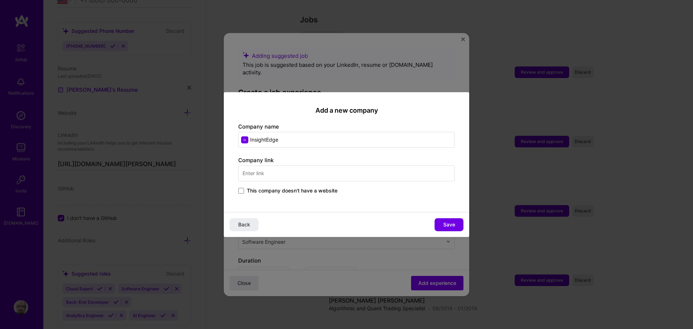
click at [248, 194] on span "This company doesn't have a website" at bounding box center [292, 190] width 91 height 7
click at [0, 0] on input "This company doesn't have a website" at bounding box center [0, 0] width 0 height 0
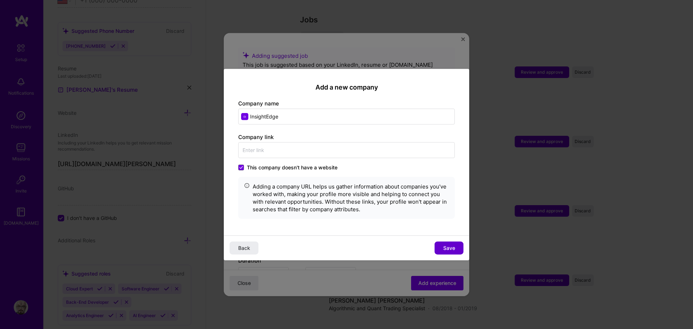
click at [448, 247] on span "Save" at bounding box center [450, 248] width 12 height 7
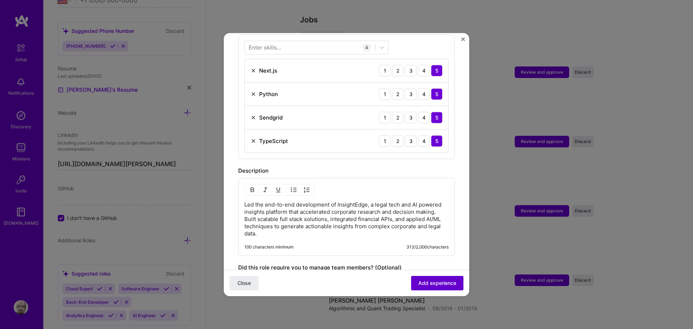
click at [431, 284] on span "Add experience" at bounding box center [438, 283] width 38 height 7
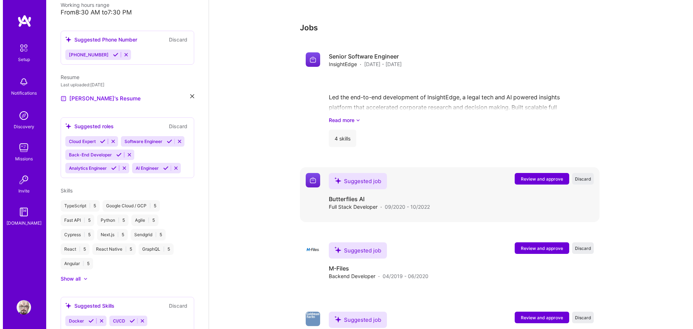
scroll to position [544, 0]
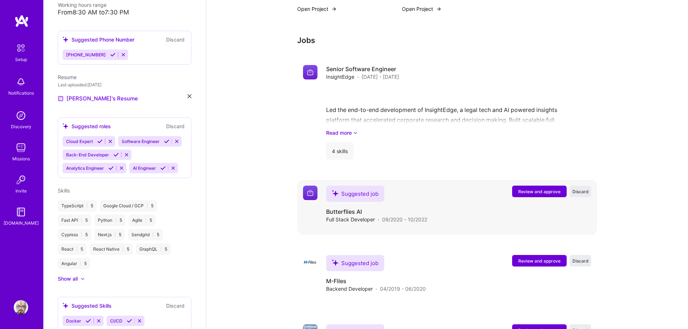
click at [544, 189] on span "Review and approve" at bounding box center [539, 192] width 42 height 6
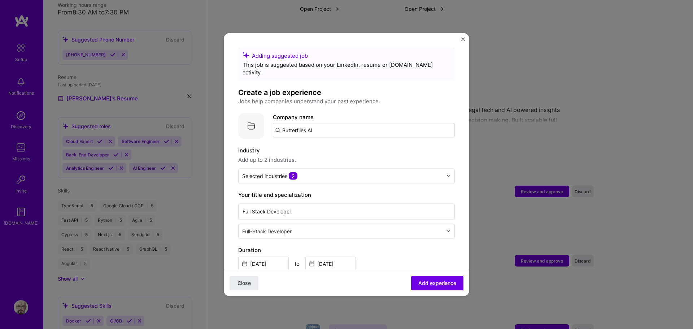
click at [355, 126] on input "Butterflies AI" at bounding box center [364, 130] width 182 height 14
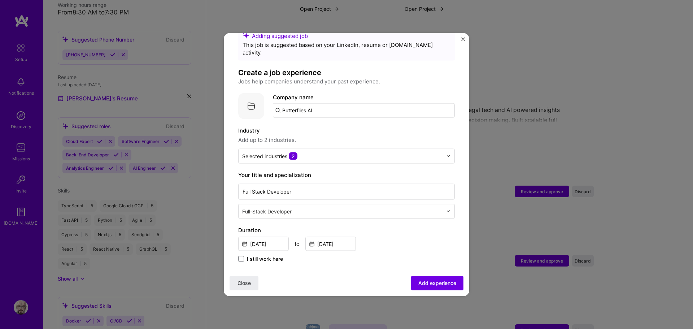
scroll to position [36, 0]
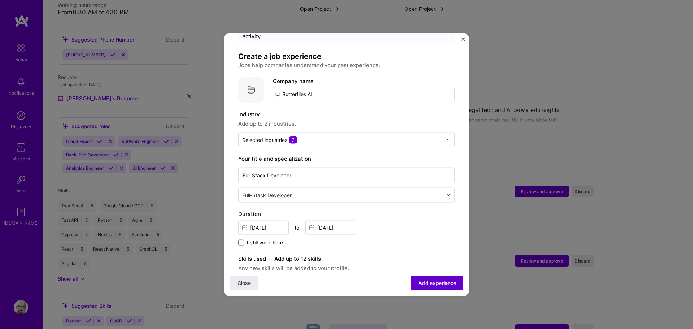
click at [427, 279] on button "Add experience" at bounding box center [437, 283] width 52 height 14
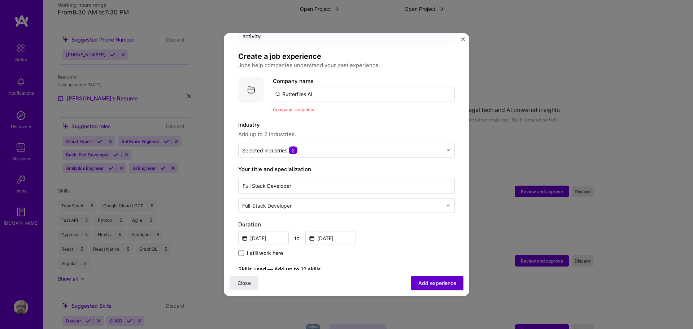
scroll to position [72, 0]
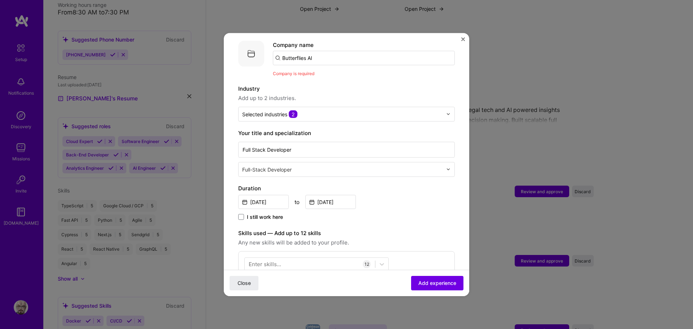
click at [310, 51] on input "Butterflies AI" at bounding box center [364, 58] width 182 height 14
type input "Butterflies"
click at [325, 72] on div "Butterflies" at bounding box center [330, 78] width 34 height 13
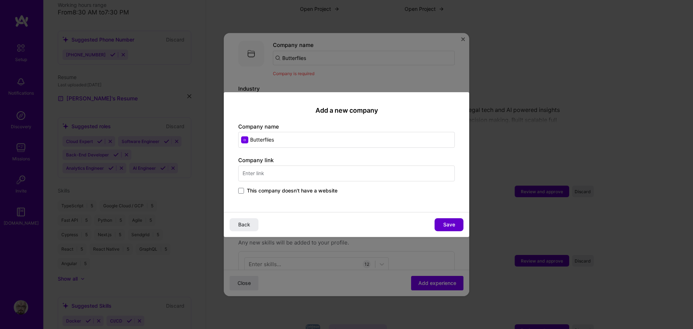
click at [450, 222] on div "Back Save" at bounding box center [347, 224] width 246 height 25
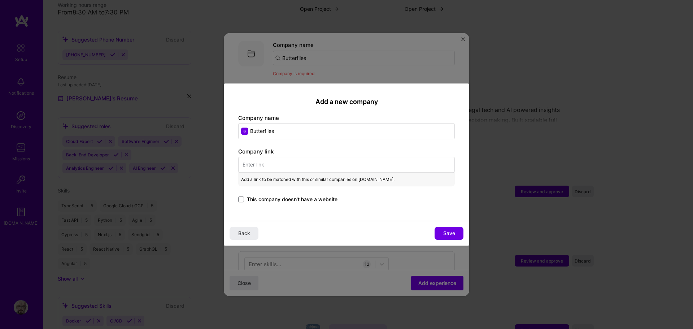
click at [272, 199] on span "This company doesn't have a website" at bounding box center [292, 199] width 91 height 7
click at [0, 0] on input "This company doesn't have a website" at bounding box center [0, 0] width 0 height 0
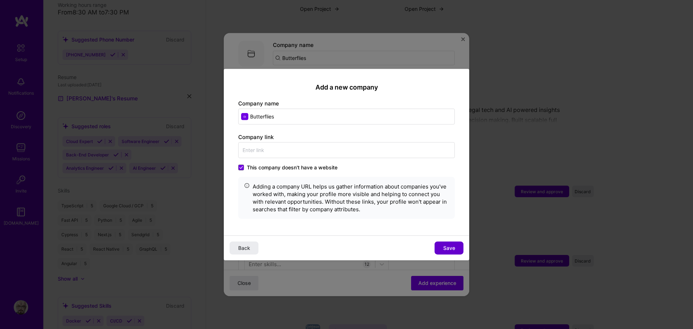
click at [452, 245] on span "Save" at bounding box center [450, 248] width 12 height 7
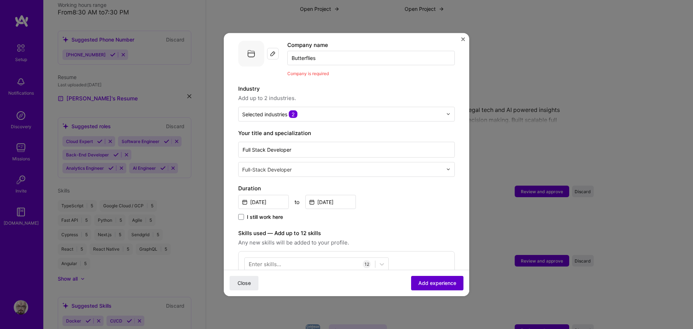
click at [433, 284] on span "Add experience" at bounding box center [438, 283] width 38 height 7
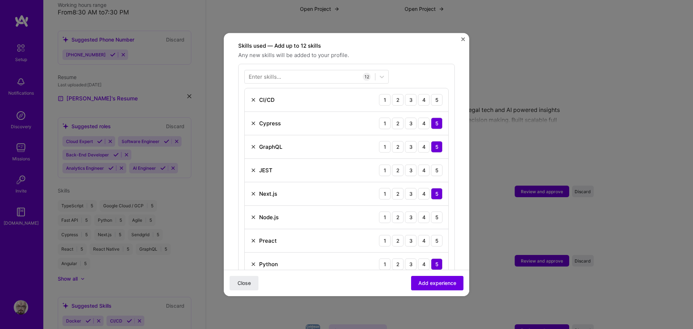
scroll to position [250, 0]
click at [433, 211] on div "5" at bounding box center [437, 217] width 12 height 12
click at [435, 234] on div "5" at bounding box center [437, 240] width 12 height 12
drag, startPoint x: 428, startPoint y: 160, endPoint x: 427, endPoint y: 165, distance: 4.9
click at [431, 164] on div "5" at bounding box center [437, 170] width 12 height 12
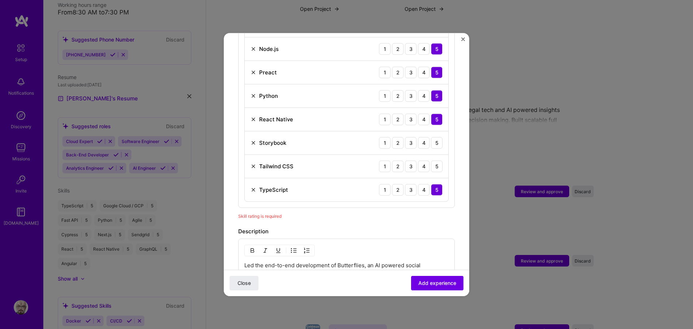
scroll to position [431, 0]
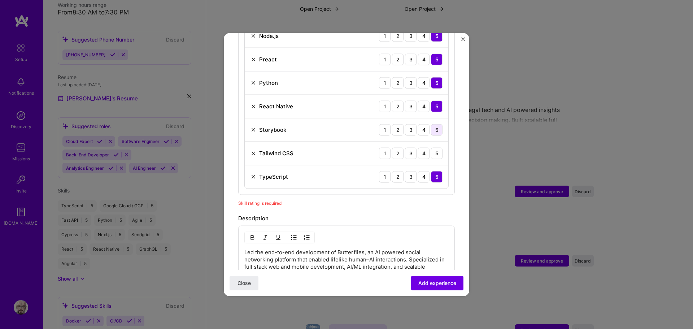
click at [431, 124] on div "5" at bounding box center [437, 130] width 12 height 12
drag, startPoint x: 431, startPoint y: 143, endPoint x: 431, endPoint y: 155, distance: 11.2
click at [431, 147] on div "5" at bounding box center [437, 153] width 12 height 12
click at [426, 280] on span "Add experience" at bounding box center [438, 283] width 38 height 7
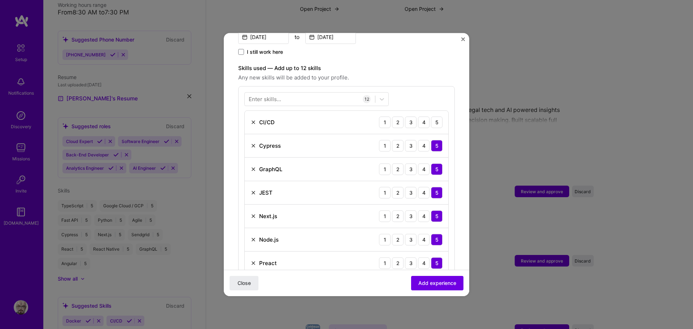
scroll to position [214, 0]
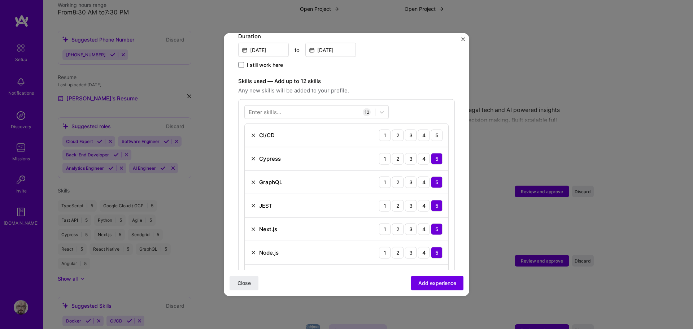
drag, startPoint x: 430, startPoint y: 129, endPoint x: 433, endPoint y: 141, distance: 12.4
click at [431, 129] on div "5" at bounding box center [437, 135] width 12 height 12
click at [436, 282] on span "Add experience" at bounding box center [438, 283] width 38 height 7
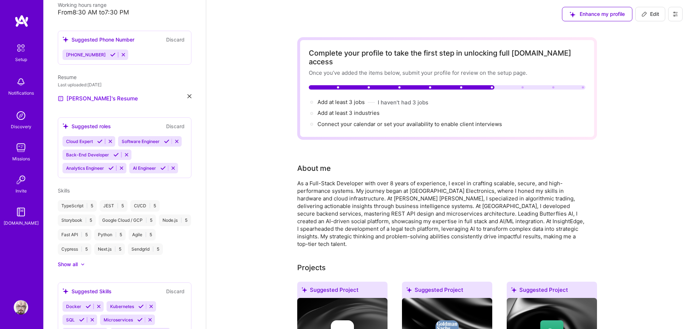
scroll to position [0, 0]
click at [344, 99] on span "Add at least 3 jobs →" at bounding box center [344, 102] width 54 height 7
select select "US"
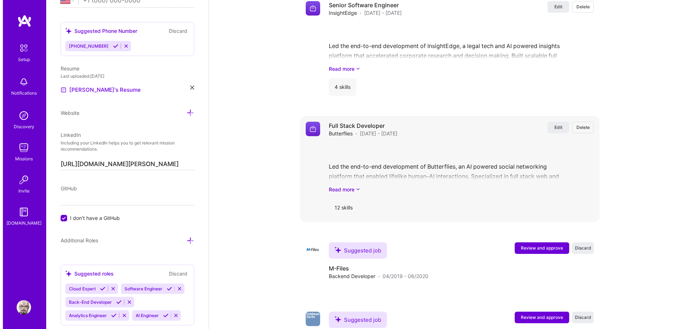
scroll to position [1082, 0]
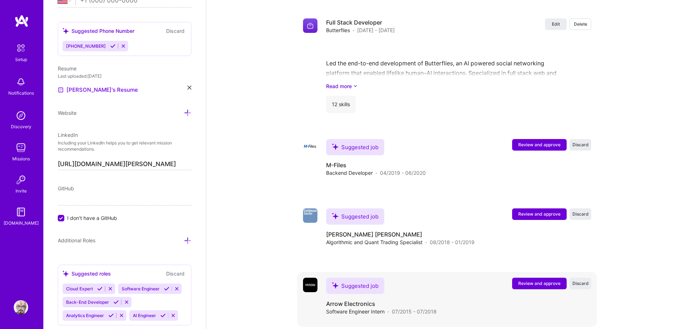
click at [535, 278] on button "Review and approve" at bounding box center [539, 284] width 55 height 12
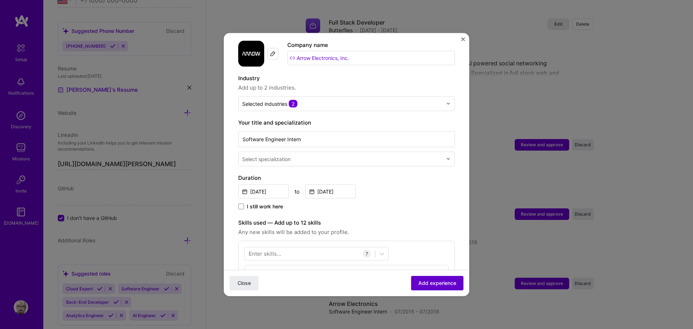
click at [431, 280] on span "Add experience" at bounding box center [438, 283] width 38 height 7
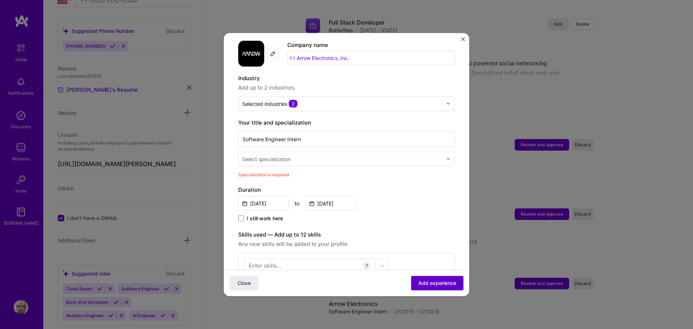
scroll to position [150, 0]
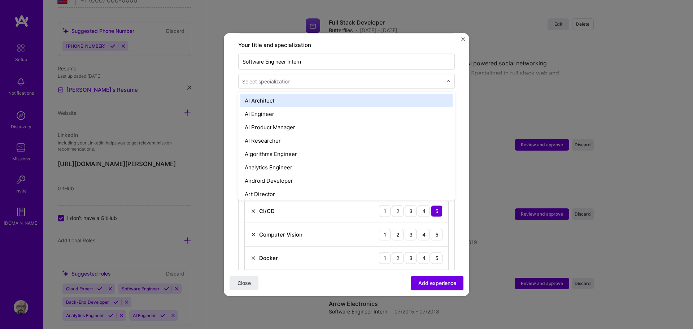
click at [321, 79] on div "Select specialization" at bounding box center [343, 81] width 208 height 14
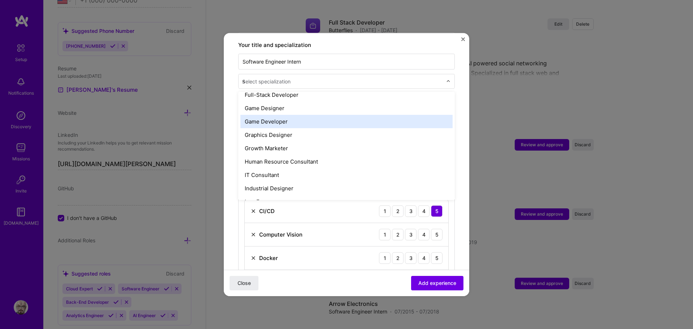
scroll to position [0, 0]
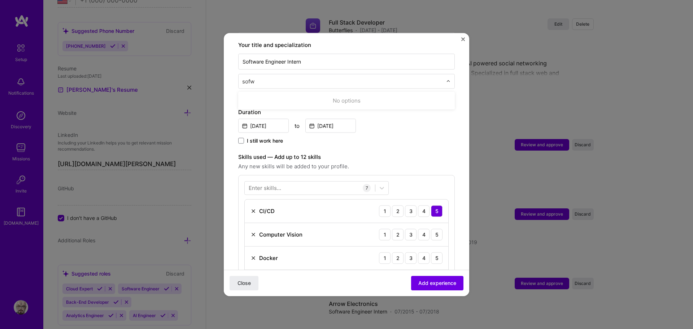
type input "sof"
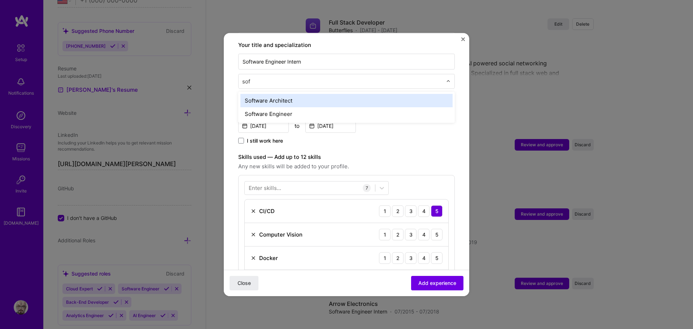
click at [306, 108] on div "Software Engineer" at bounding box center [347, 113] width 212 height 13
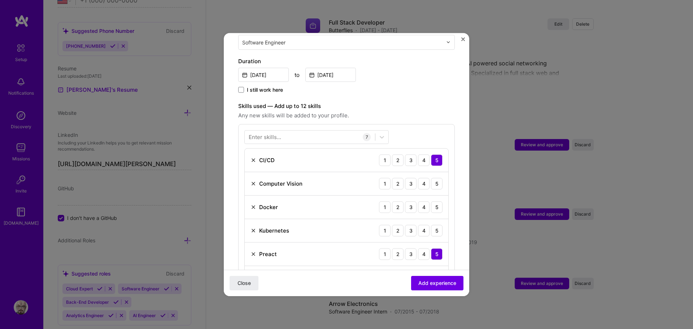
scroll to position [258, 0]
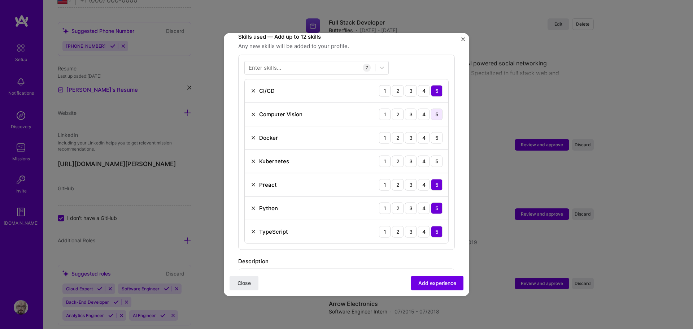
click at [433, 108] on div "5" at bounding box center [437, 114] width 12 height 12
click at [431, 132] on div "5" at bounding box center [437, 138] width 12 height 12
click at [431, 155] on div "5" at bounding box center [437, 161] width 12 height 12
click at [429, 283] on span "Add experience" at bounding box center [438, 283] width 38 height 7
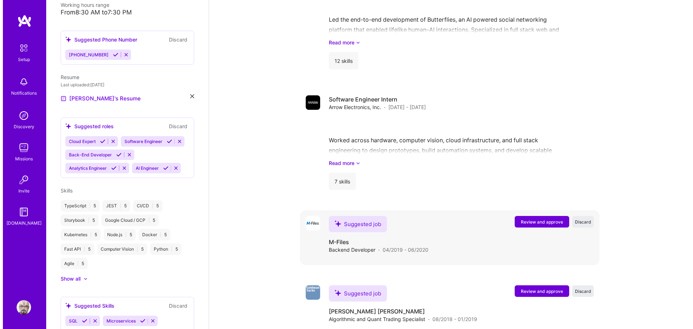
scroll to position [744, 0]
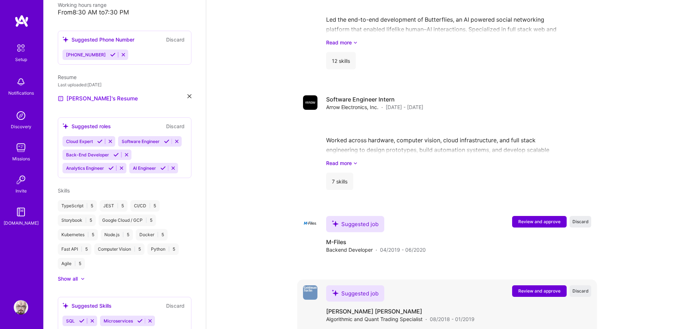
click at [537, 285] on button "Review and approve" at bounding box center [539, 291] width 55 height 12
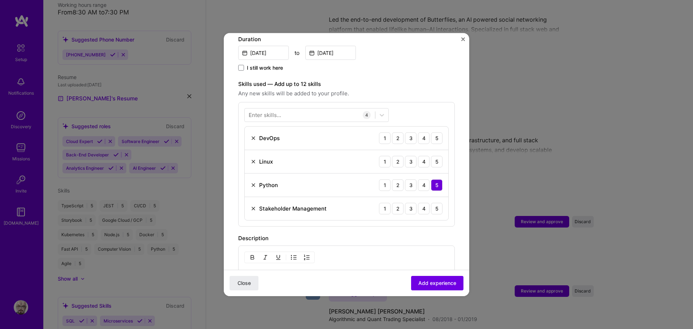
scroll to position [217, 0]
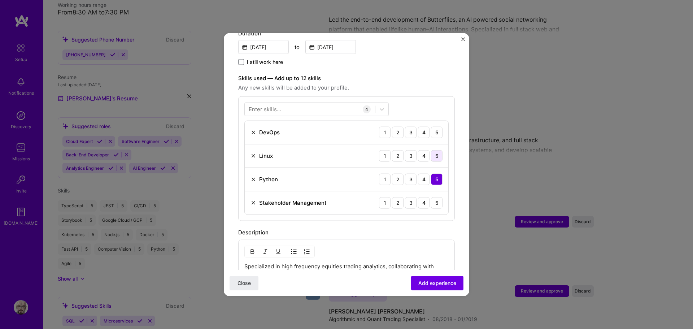
click at [431, 150] on div "5" at bounding box center [437, 156] width 12 height 12
click at [422, 126] on div "4" at bounding box center [424, 132] width 12 height 12
click at [420, 197] on div "4" at bounding box center [424, 203] width 12 height 12
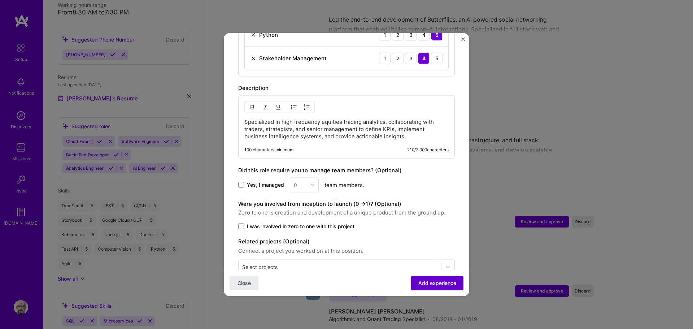
click at [434, 285] on span "Add experience" at bounding box center [438, 283] width 38 height 7
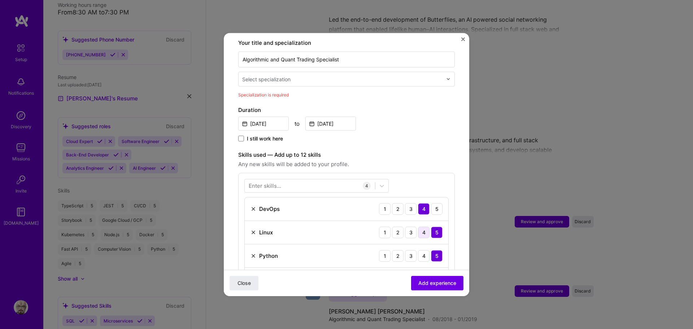
scroll to position [150, 0]
click at [369, 81] on div "Your title and specialization Algorithmic and Quant Trading Specialist Select s…" at bounding box center [346, 70] width 217 height 60
click at [372, 77] on input "text" at bounding box center [343, 81] width 202 height 8
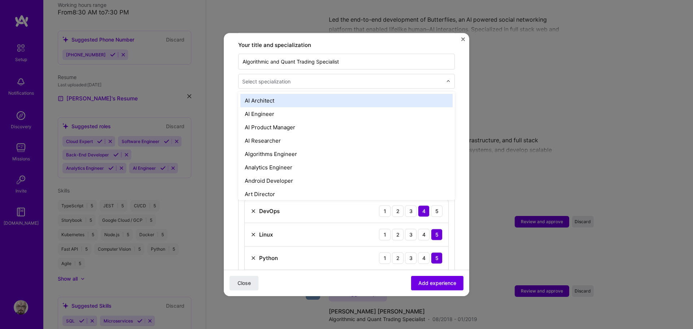
click at [312, 77] on input "text" at bounding box center [343, 81] width 202 height 8
type input "sof"
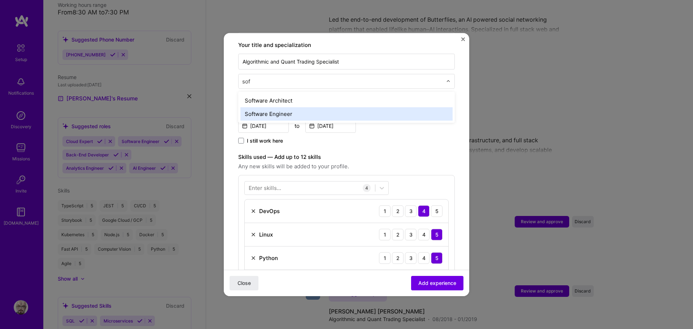
click at [315, 107] on div "Software Engineer" at bounding box center [347, 113] width 212 height 13
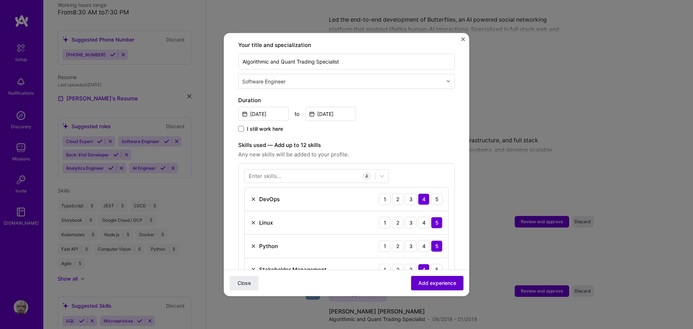
click at [425, 284] on span "Add experience" at bounding box center [438, 283] width 38 height 7
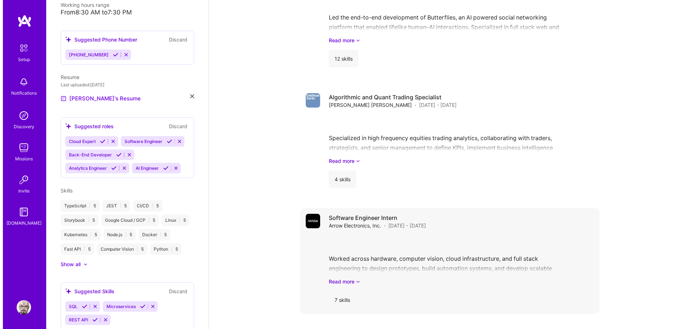
scroll to position [795, 0]
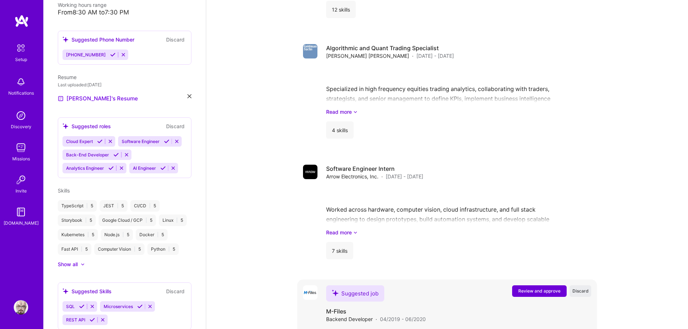
click at [540, 288] on span "Review and approve" at bounding box center [539, 291] width 42 height 6
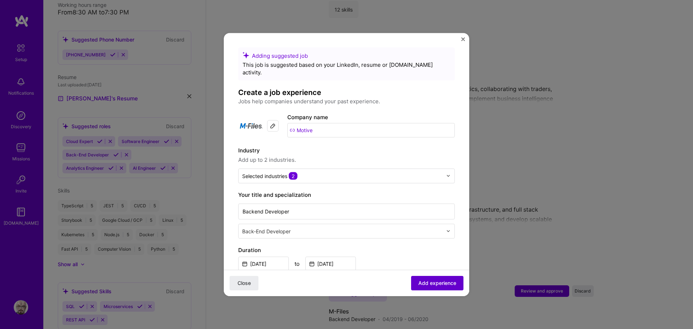
click at [434, 284] on span "Add experience" at bounding box center [438, 283] width 38 height 7
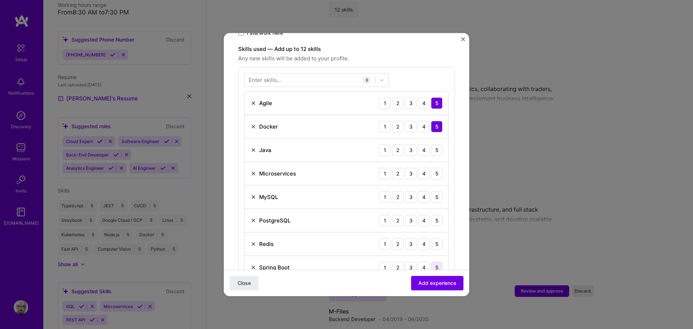
scroll to position [250, 0]
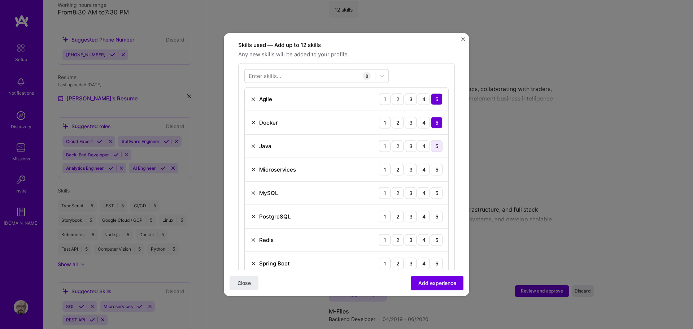
click at [432, 140] on div "5" at bounding box center [437, 146] width 12 height 12
click at [431, 164] on div "5" at bounding box center [437, 170] width 12 height 12
click at [431, 188] on div "5" at bounding box center [437, 193] width 12 height 12
click at [433, 211] on div "5" at bounding box center [437, 217] width 12 height 12
click at [431, 238] on div "5" at bounding box center [437, 240] width 12 height 12
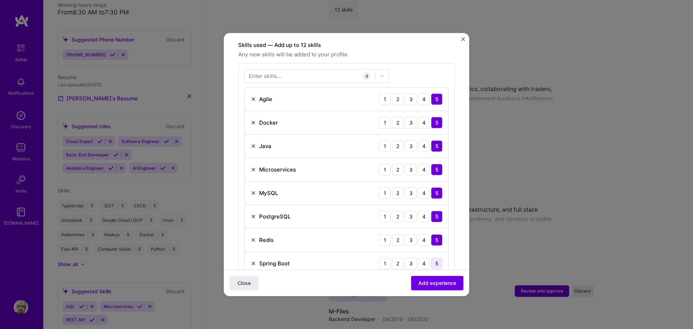
click at [436, 258] on div "5" at bounding box center [437, 264] width 12 height 12
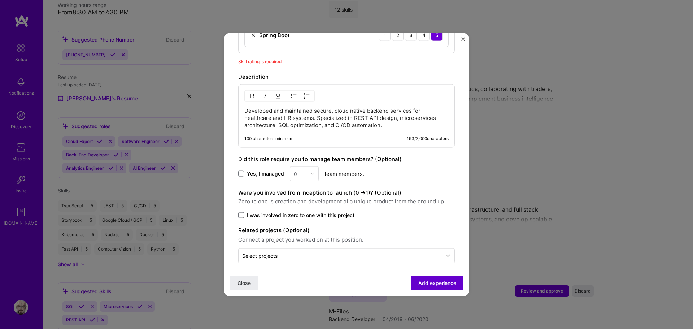
click at [424, 282] on span "Add experience" at bounding box center [438, 283] width 38 height 7
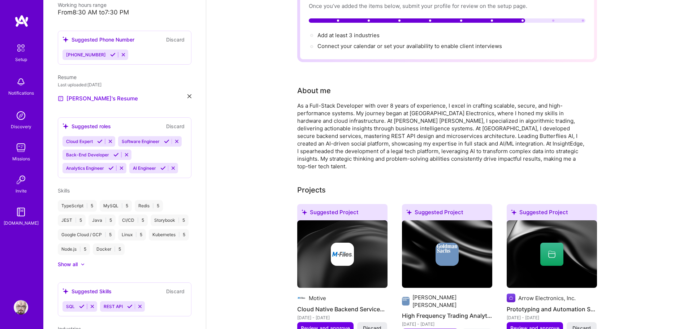
scroll to position [0, 0]
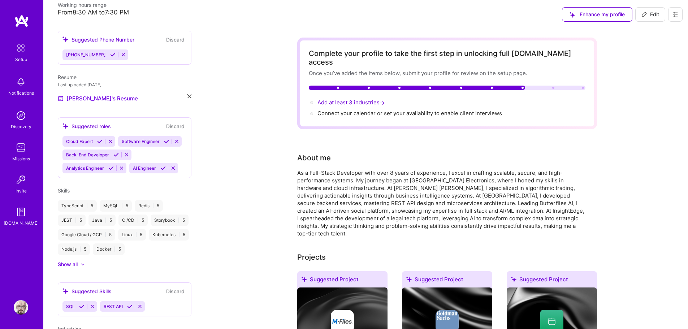
click at [343, 99] on span "Add at least 3 industries →" at bounding box center [351, 102] width 69 height 7
select select "US"
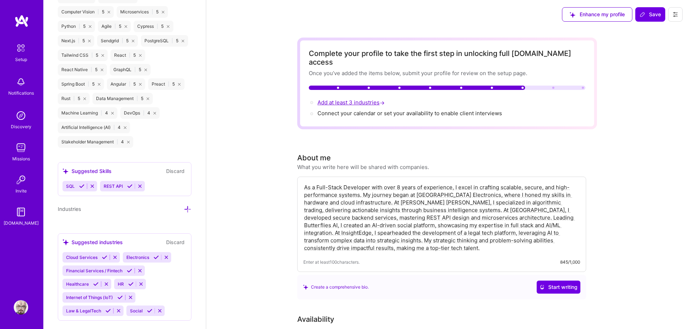
scroll to position [743, 0]
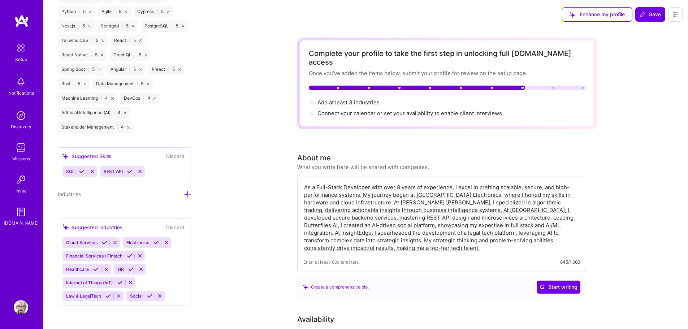
click at [184, 195] on icon at bounding box center [188, 195] width 8 height 8
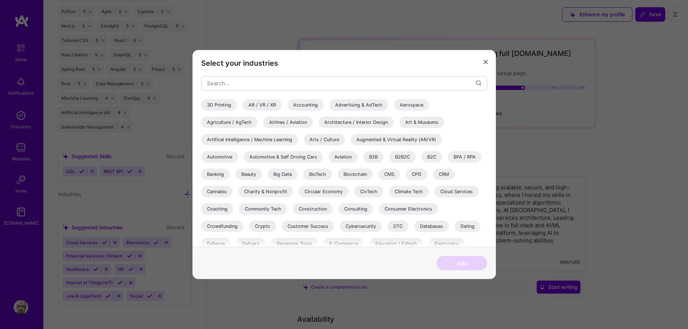
click at [261, 140] on div "Artifical Intelligence / Machine Learning" at bounding box center [249, 140] width 97 height 12
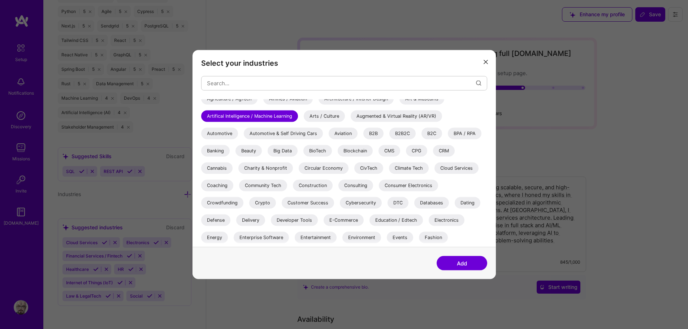
scroll to position [36, 0]
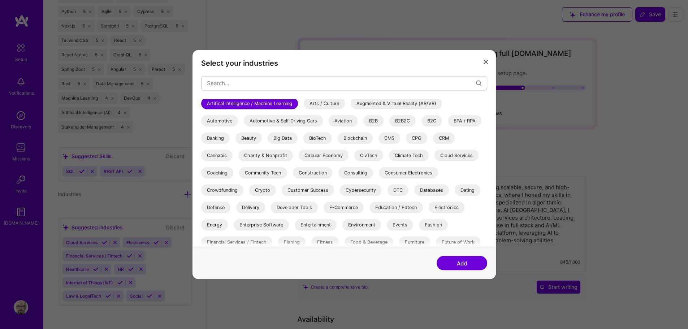
click at [344, 206] on div "E-Commerce" at bounding box center [344, 208] width 40 height 12
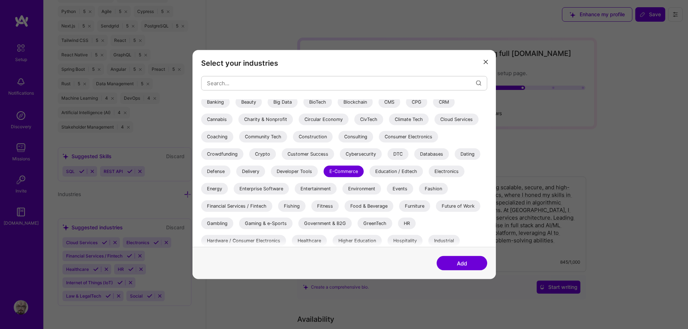
scroll to position [108, 0]
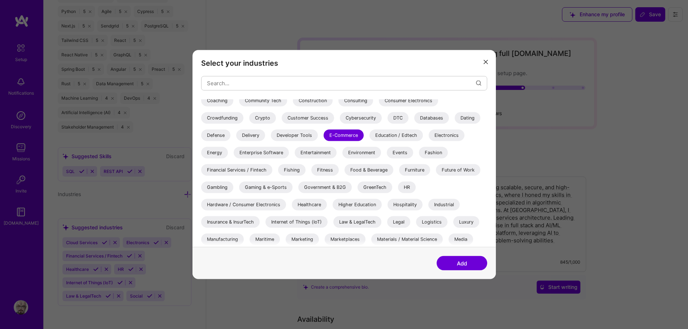
click at [240, 173] on div "Financial Services / Fintech" at bounding box center [236, 170] width 71 height 12
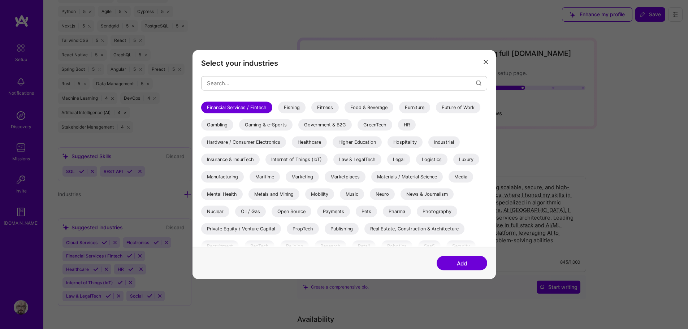
scroll to position [181, 0]
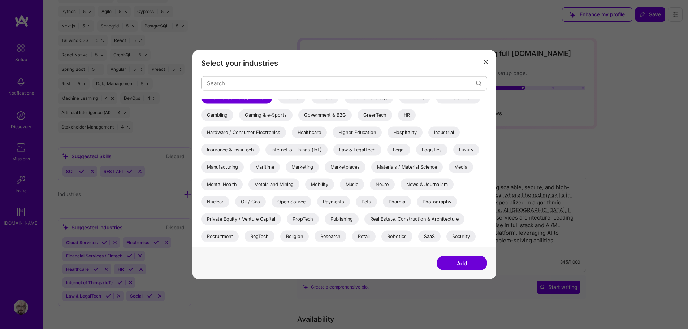
click at [306, 131] on div "Healthcare" at bounding box center [309, 132] width 35 height 12
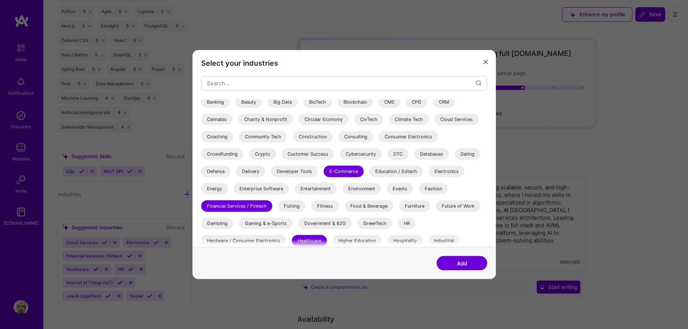
scroll to position [0, 0]
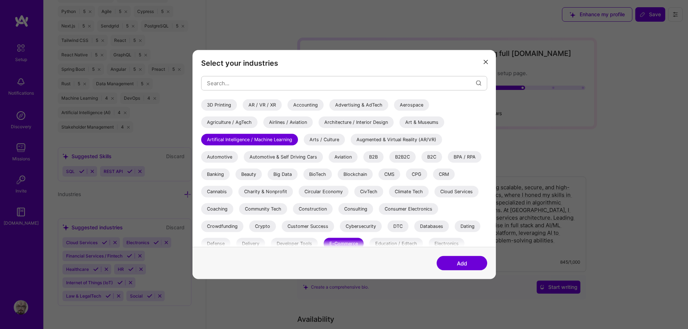
click at [373, 155] on div "B2B" at bounding box center [373, 157] width 20 height 12
click at [391, 176] on div "CMS" at bounding box center [390, 174] width 22 height 12
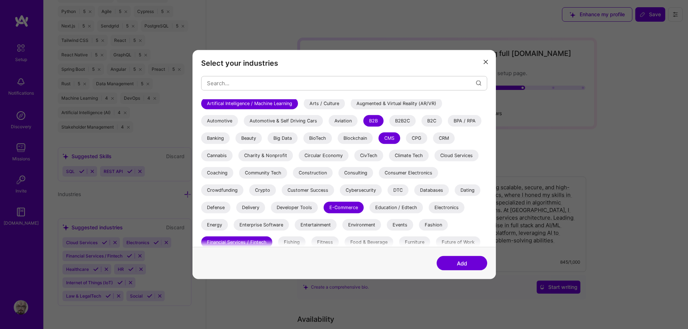
scroll to position [72, 0]
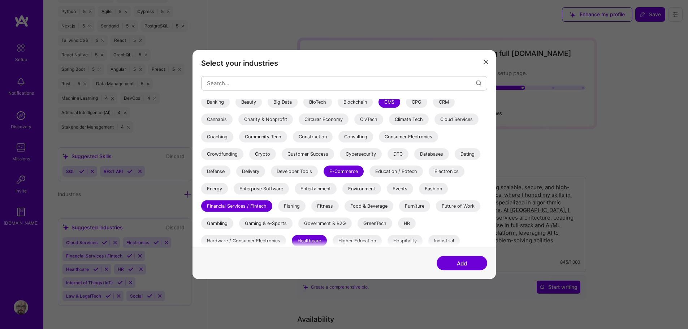
click at [428, 153] on div "Databases" at bounding box center [431, 154] width 35 height 12
click at [302, 176] on div "Developer Tools" at bounding box center [294, 171] width 47 height 12
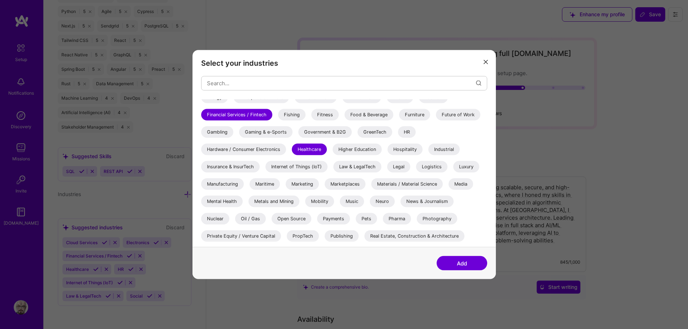
scroll to position [181, 0]
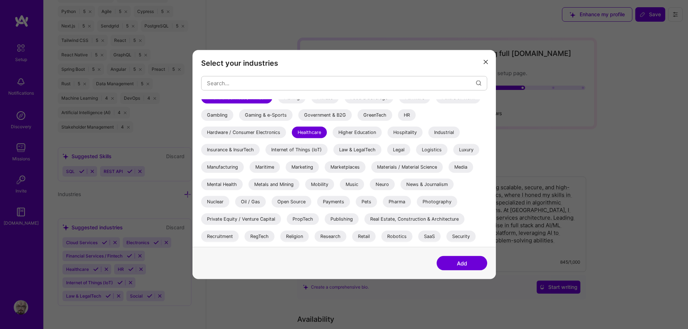
click at [341, 169] on div "Marketplaces" at bounding box center [345, 167] width 41 height 12
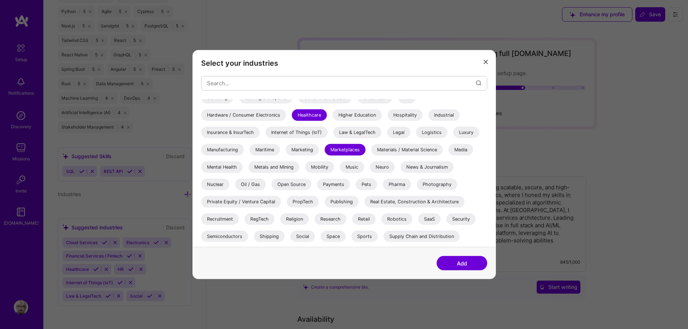
scroll to position [213, 0]
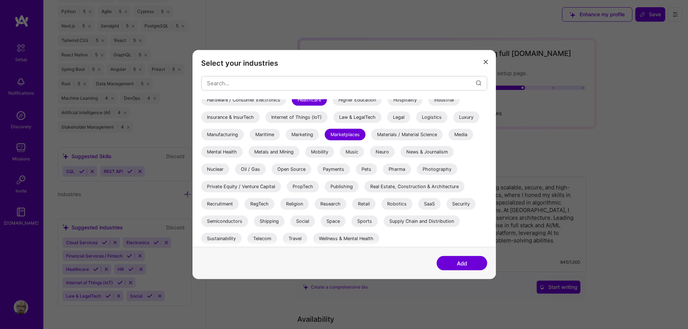
click at [432, 204] on div "SaaS" at bounding box center [429, 204] width 22 height 12
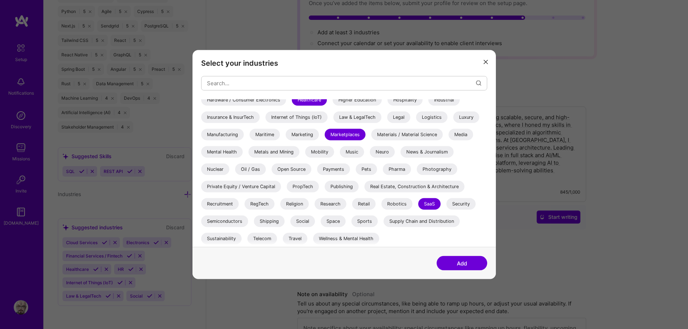
scroll to position [72, 0]
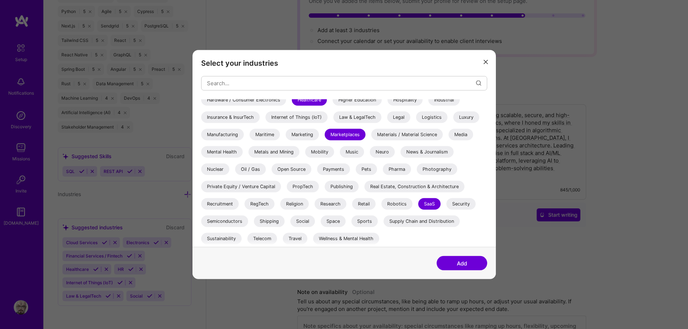
click at [455, 263] on button "Add" at bounding box center [462, 263] width 51 height 14
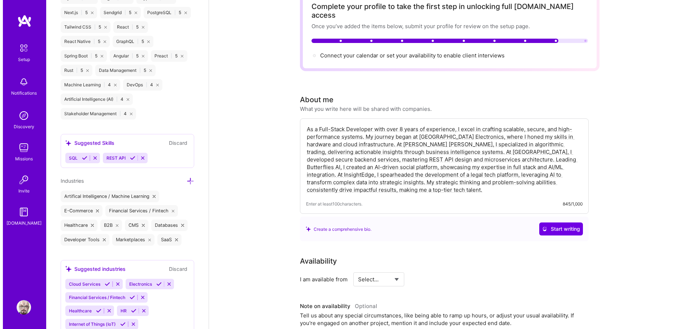
scroll to position [0, 0]
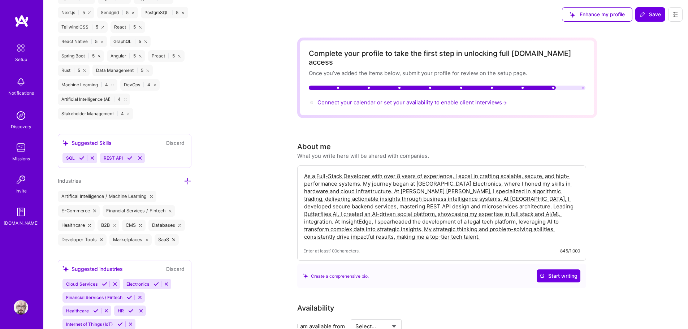
click at [364, 99] on span "Connect your calendar or set your availability to enable client interviews →" at bounding box center [412, 102] width 191 height 7
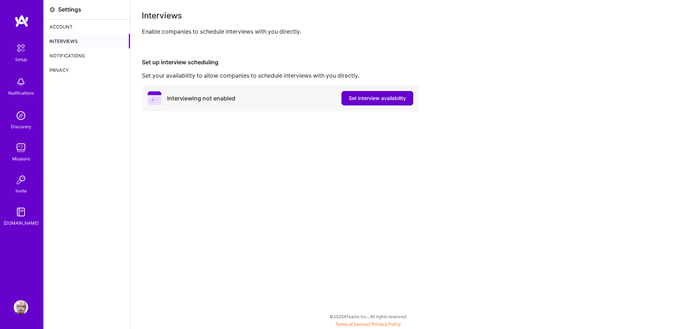
click at [372, 96] on span "Set interview availability" at bounding box center [377, 98] width 57 height 7
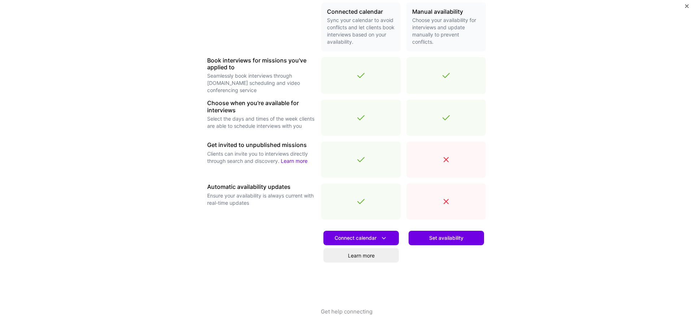
scroll to position [177, 0]
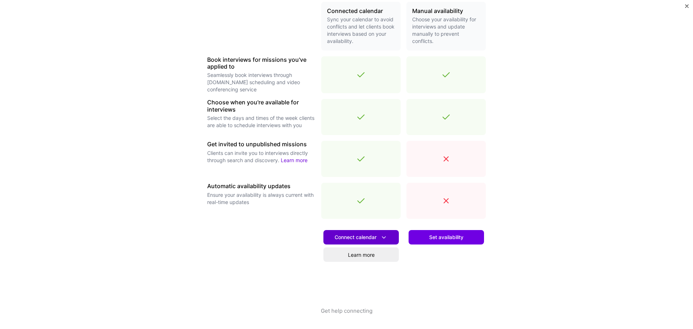
click at [386, 233] on button "Connect calendar" at bounding box center [361, 237] width 75 height 14
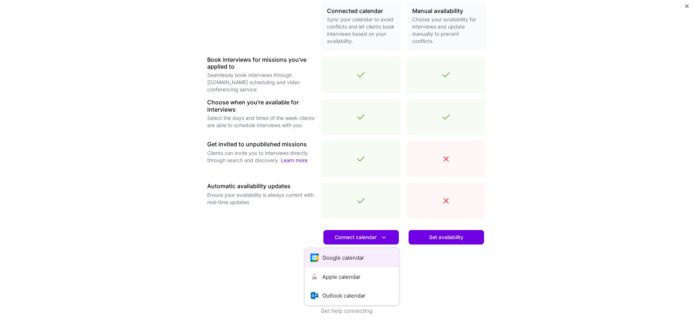
click at [370, 261] on button "Google calendar" at bounding box center [352, 257] width 94 height 19
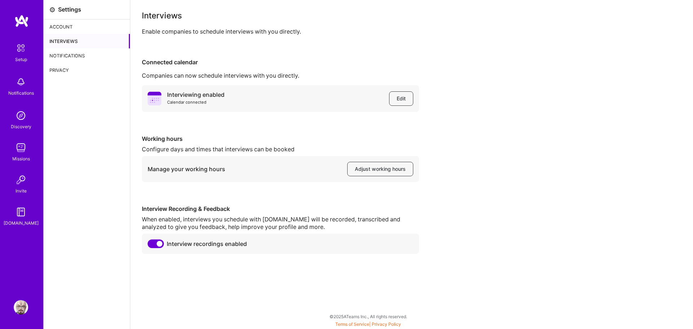
click at [22, 52] on img at bounding box center [20, 47] width 15 height 15
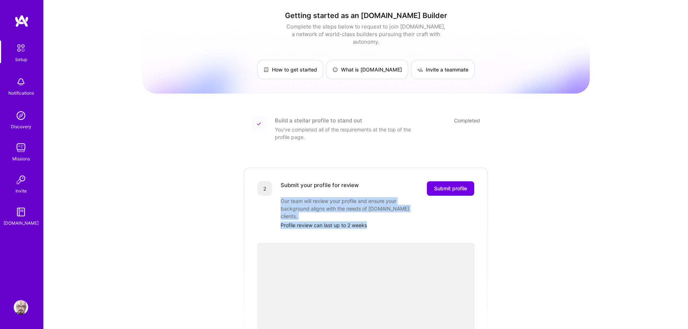
drag, startPoint x: 370, startPoint y: 212, endPoint x: 278, endPoint y: 192, distance: 94.6
click at [278, 192] on div "2 Submit your profile for review Submit profile Our team will review your profi…" at bounding box center [366, 205] width 217 height 48
copy div "Our team will review your profile and ensure your background aligns with the ne…"
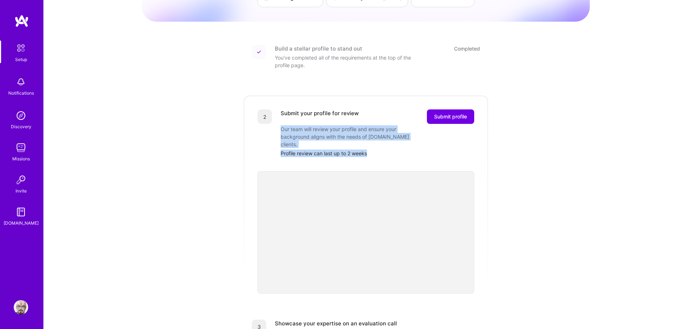
scroll to position [72, 0]
click at [449, 113] on span "Submit profile" at bounding box center [450, 116] width 33 height 7
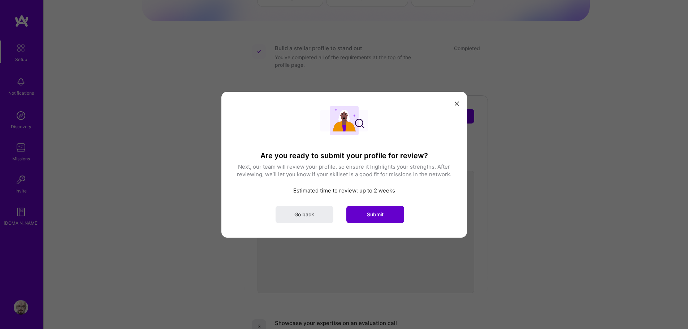
click at [371, 213] on span "Submit" at bounding box center [375, 214] width 17 height 7
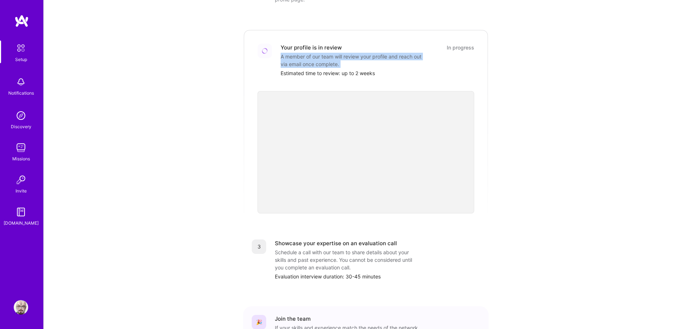
scroll to position [160, 0]
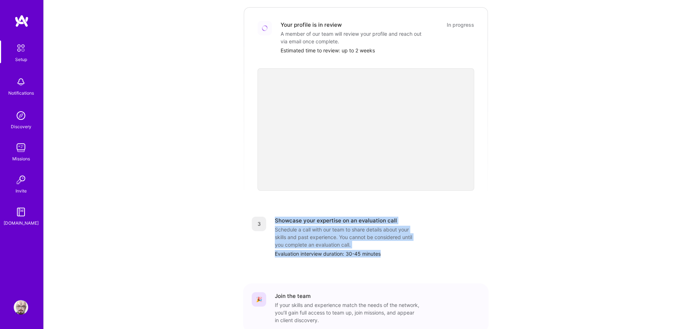
drag, startPoint x: 390, startPoint y: 250, endPoint x: 268, endPoint y: 215, distance: 127.6
click at [268, 217] on div "3 Showcase your expertise on an evaluation call Schedule a call with our team t…" at bounding box center [366, 237] width 228 height 41
copy div "Showcase your expertise on an evaluation call Schedule a call with our team to …"
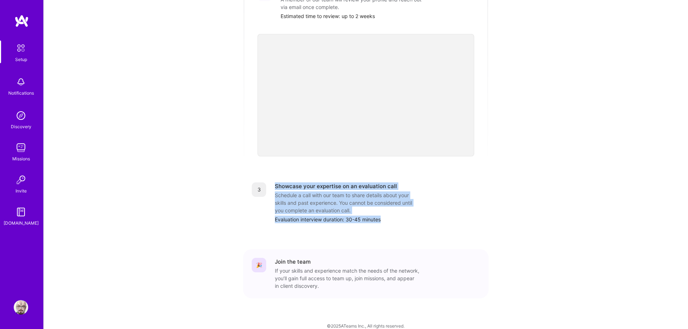
scroll to position [196, 0]
click at [492, 213] on div "Getting started as an A.Team Builder Complete the steps below to request to joi…" at bounding box center [366, 70] width 448 height 522
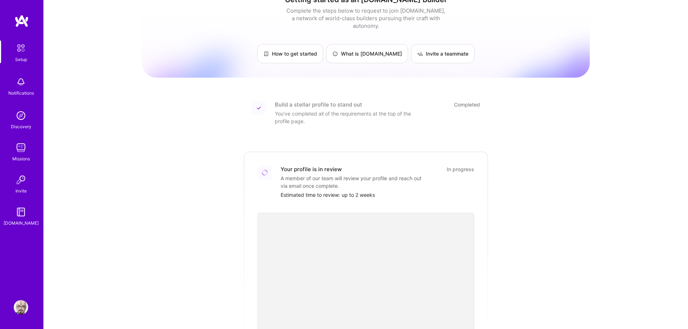
scroll to position [0, 0]
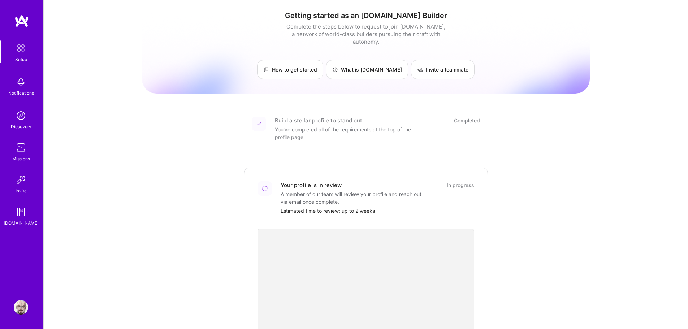
drag, startPoint x: 571, startPoint y: 1, endPoint x: 545, endPoint y: 208, distance: 208.5
click at [545, 208] on div "Getting started as an A.Team Builder Complete the steps below to request to joi…" at bounding box center [366, 266] width 448 height 522
